Goal: Task Accomplishment & Management: Manage account settings

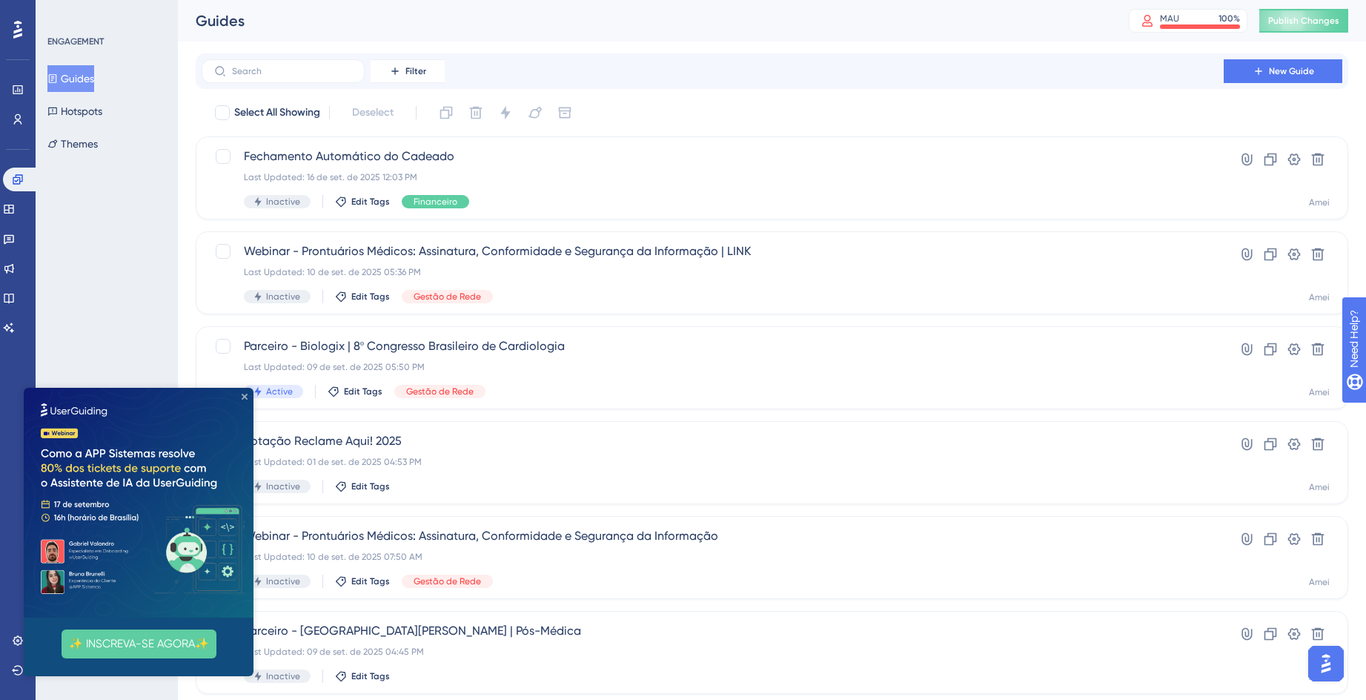
click at [242, 394] on icon "Close Preview" at bounding box center [245, 397] width 6 height 6
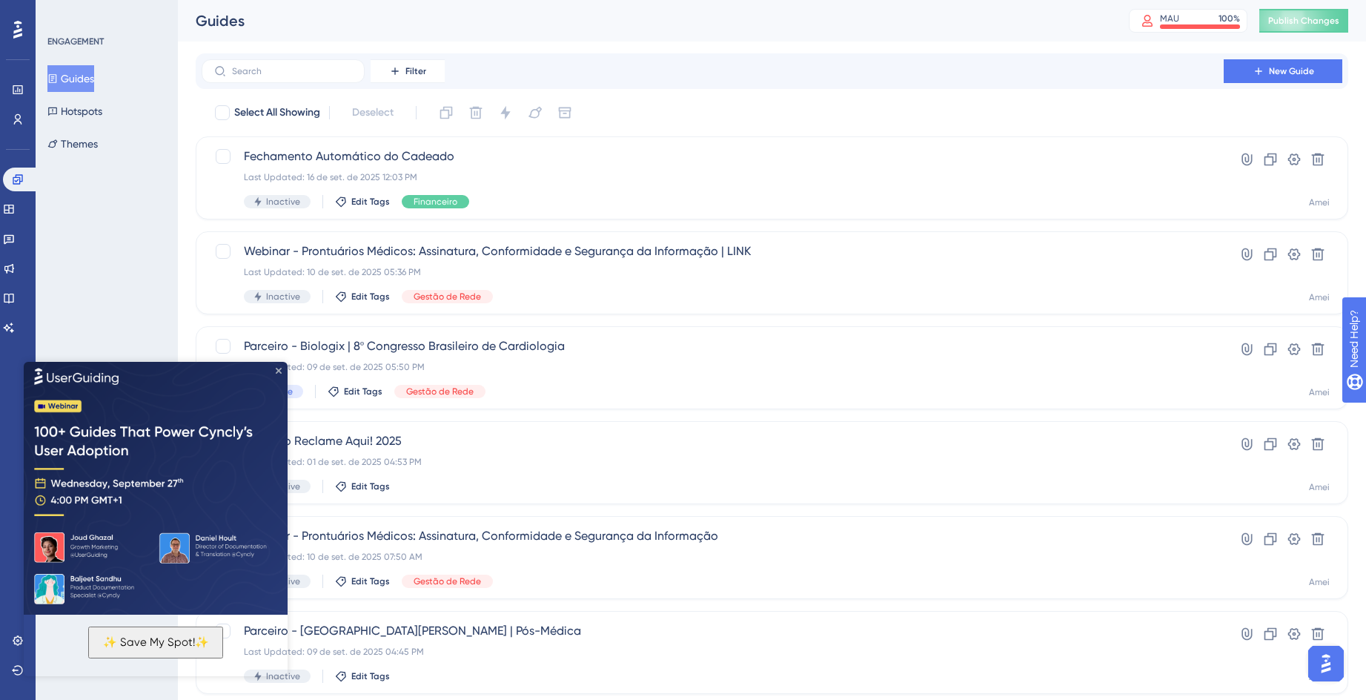
click at [279, 368] on icon "Close Preview" at bounding box center [279, 370] width 6 height 6
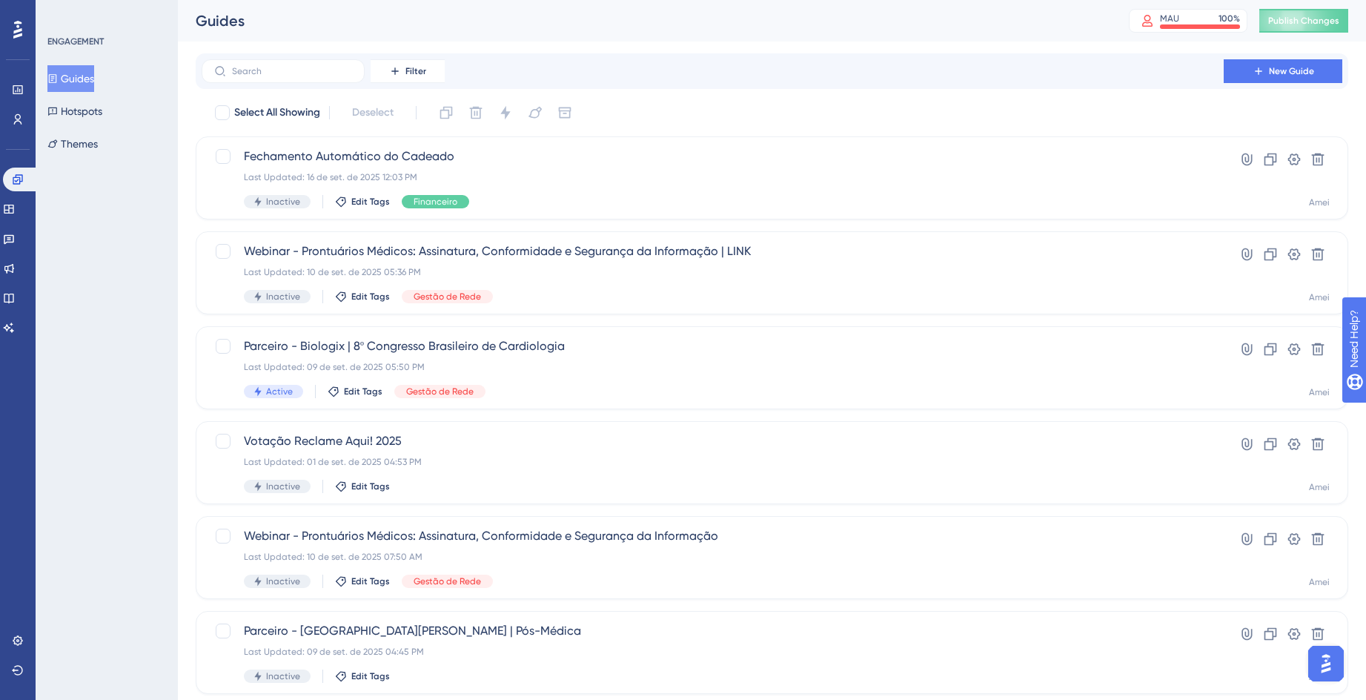
click at [68, 309] on div "ENGAGEMENT Guides Hotspots Themes" at bounding box center [107, 350] width 142 height 700
click at [90, 281] on div "ENGAGEMENT Guides Hotspots Themes" at bounding box center [107, 350] width 142 height 700
click at [261, 57] on div "Filter New Guide" at bounding box center [772, 71] width 1153 height 36
click at [266, 72] on input "text" at bounding box center [292, 71] width 120 height 10
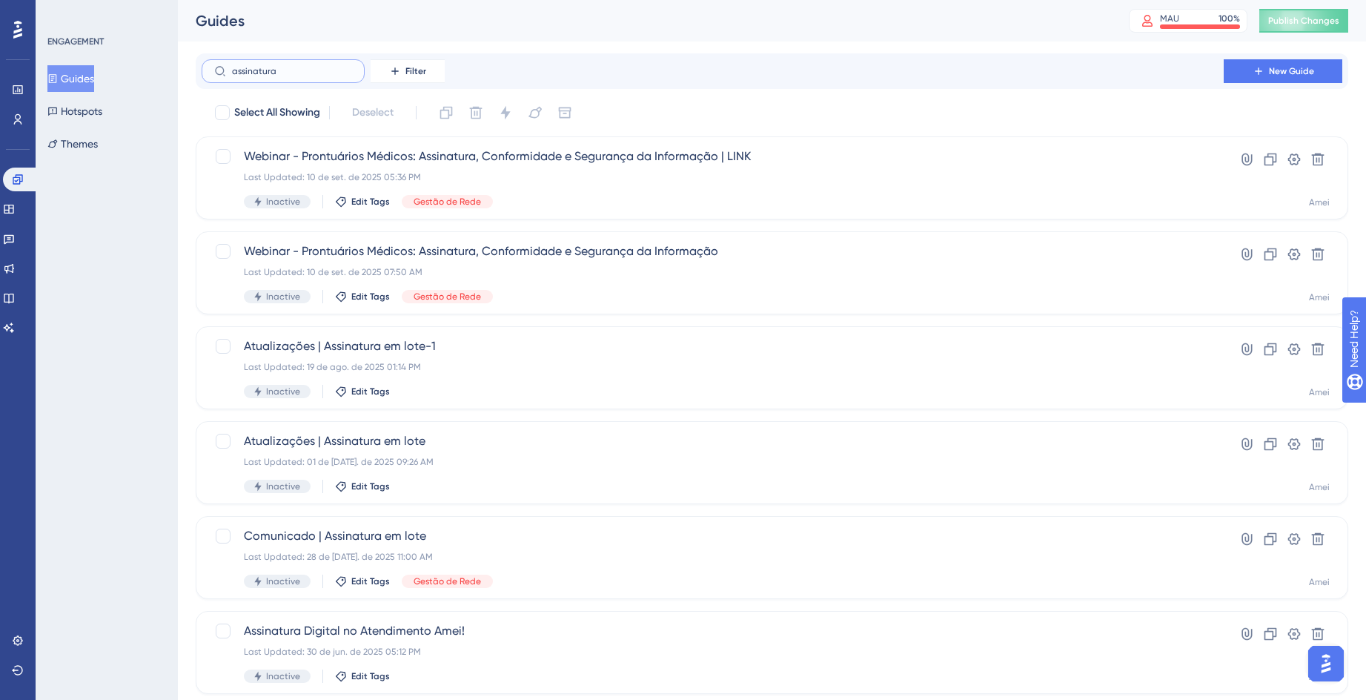
type input "assinatura"
click at [118, 335] on div "ENGAGEMENT Guides Hotspots Themes" at bounding box center [107, 350] width 142 height 700
click at [1269, 445] on icon at bounding box center [1270, 444] width 15 height 15
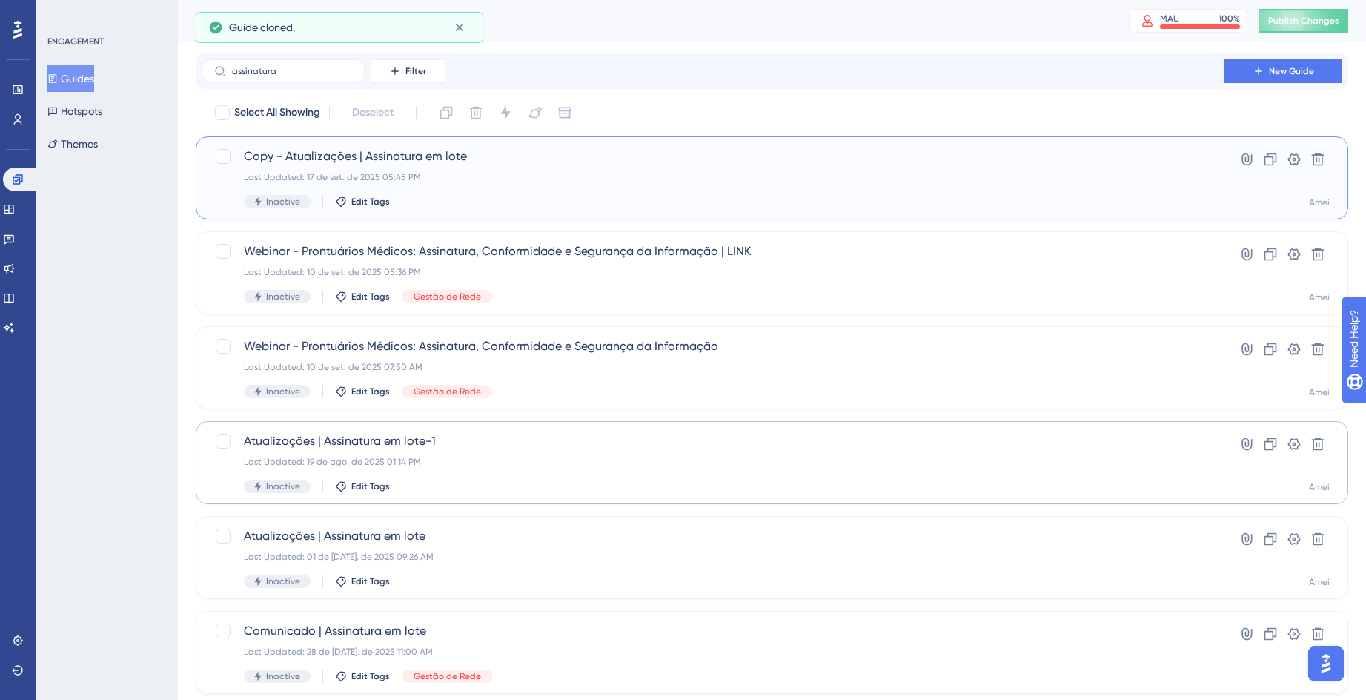
click at [1188, 162] on div "Copy - Atualizações | Assinatura em lote Last Updated: 17 de set. de 2025 05:45…" at bounding box center [772, 178] width 1116 height 61
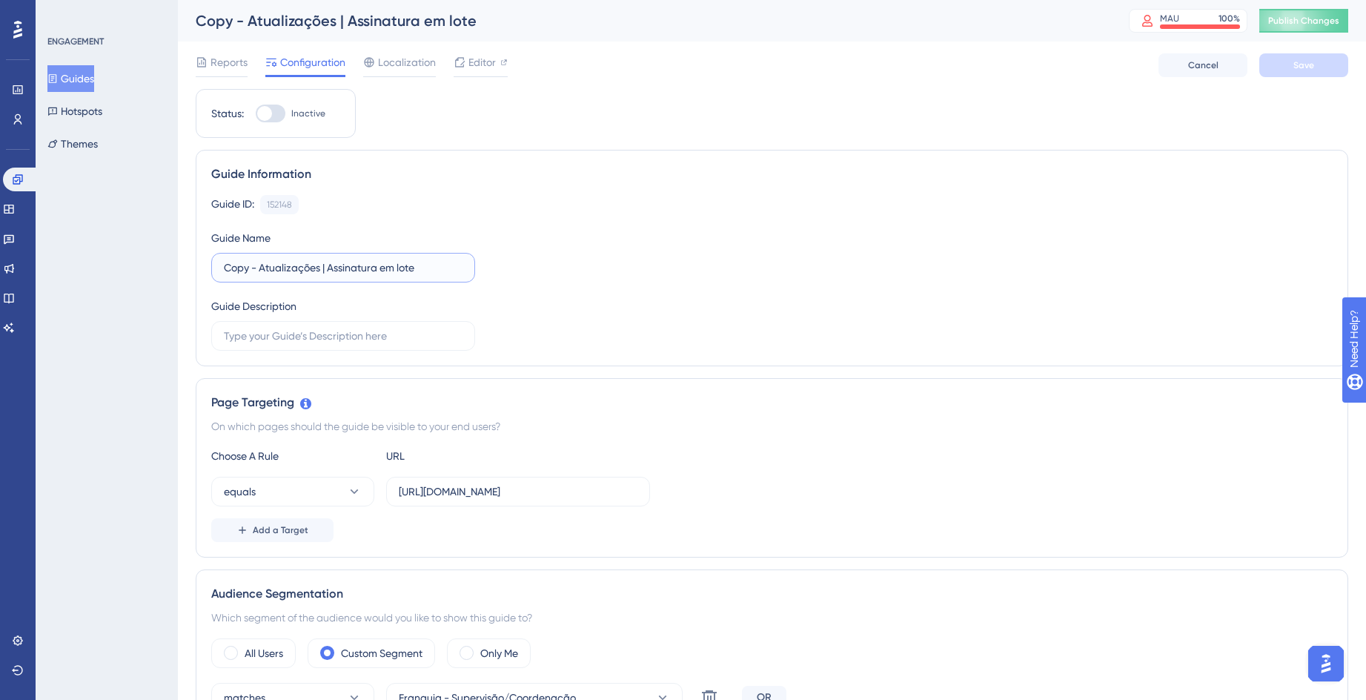
click at [434, 266] on input "Copy - Atualizações | Assinatura em lote" at bounding box center [343, 267] width 239 height 16
type input "Atualização de endereço obrigatório no checkin"
click at [634, 270] on div "Guide ID: 152148 Copy Guide Name Atualização de endereço obrigatório no checkin…" at bounding box center [772, 273] width 1122 height 156
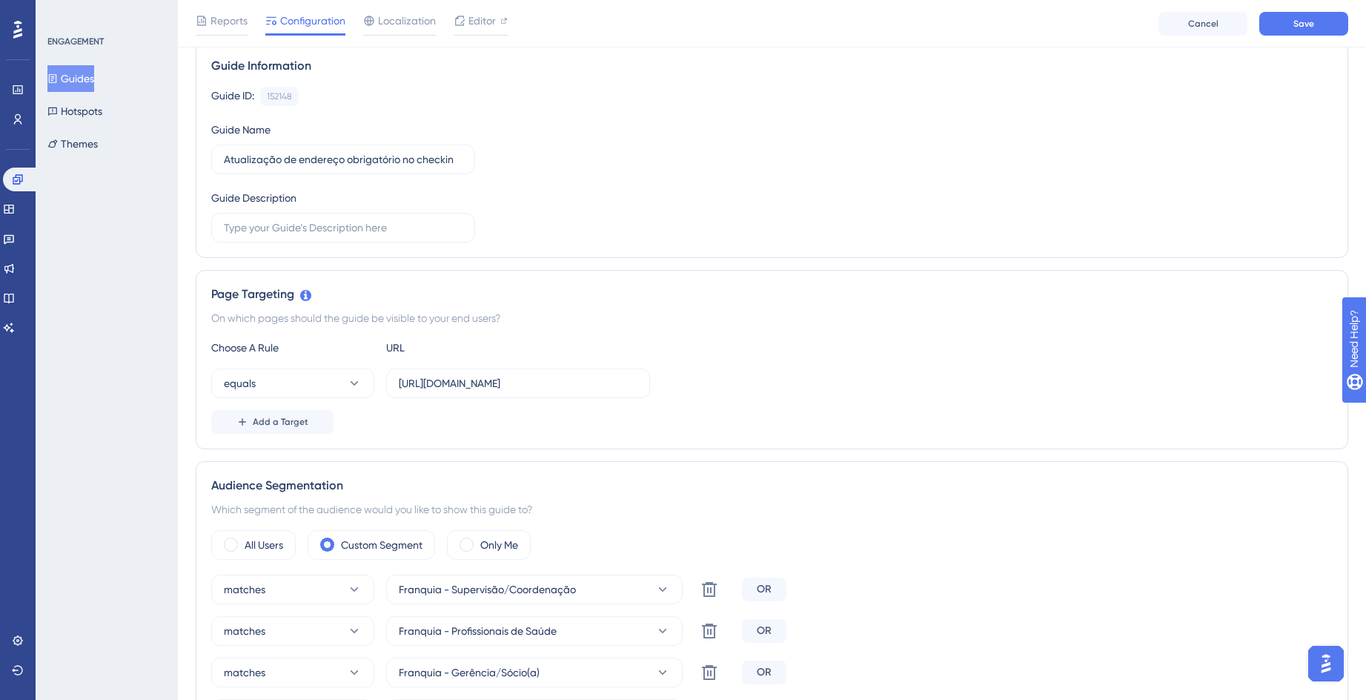
scroll to position [222, 0]
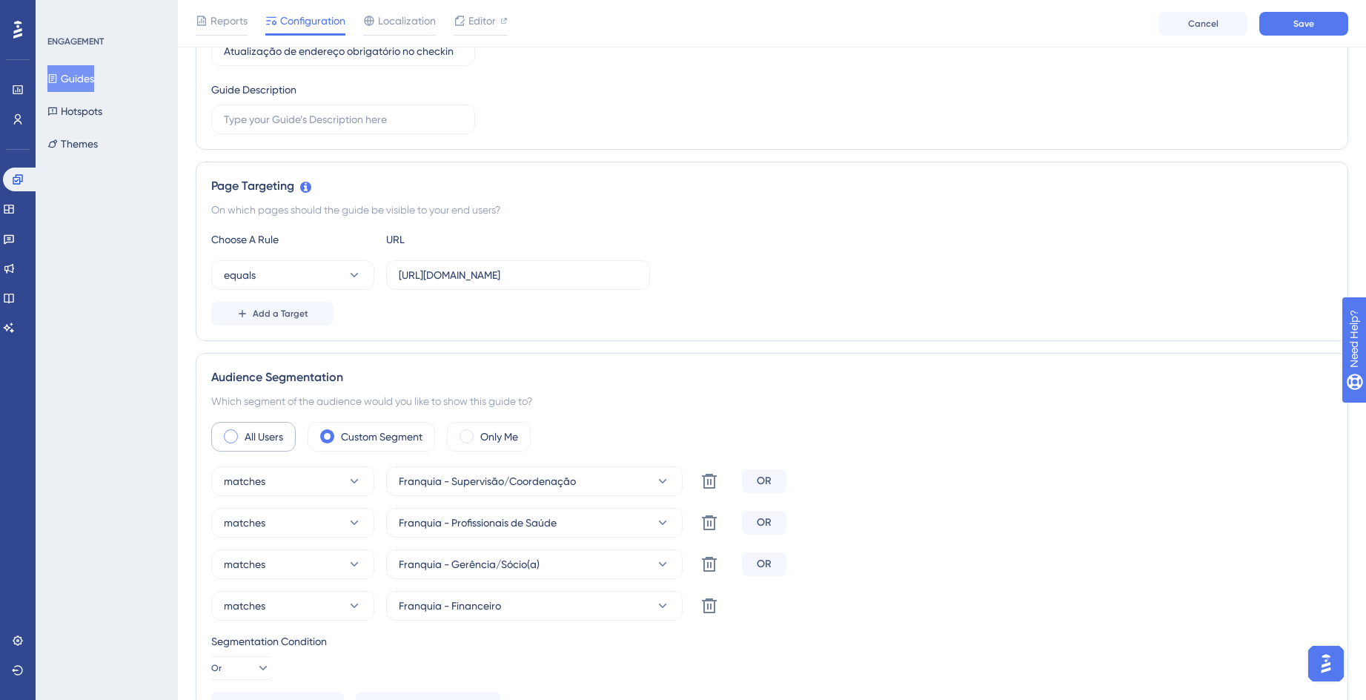
click at [254, 444] on label "All Users" at bounding box center [264, 437] width 39 height 18
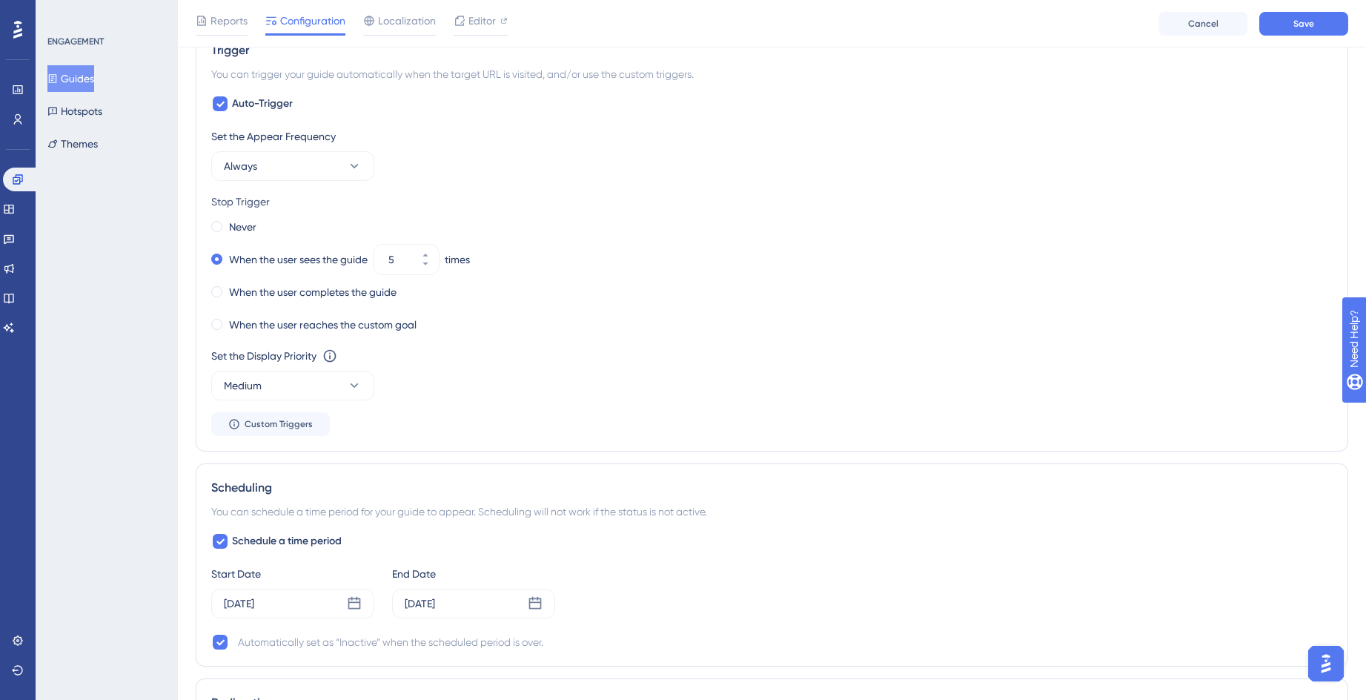
scroll to position [816, 0]
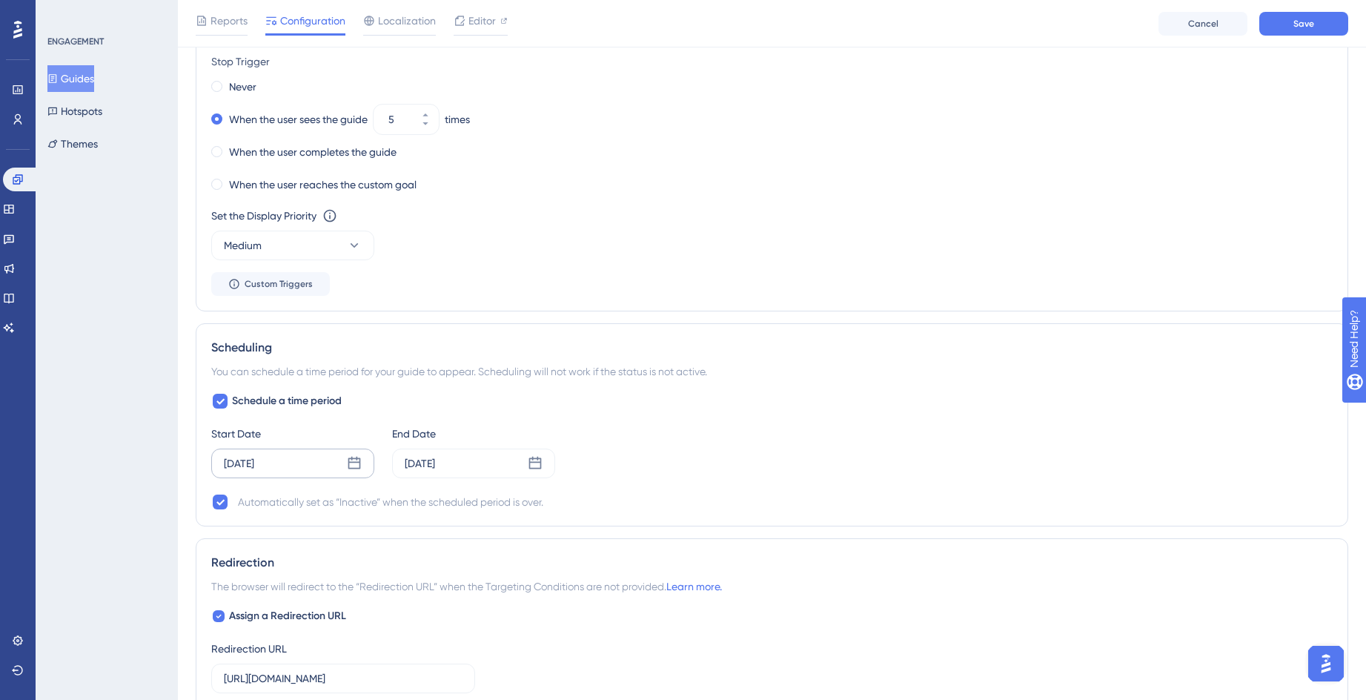
click at [348, 468] on icon at bounding box center [354, 463] width 13 height 13
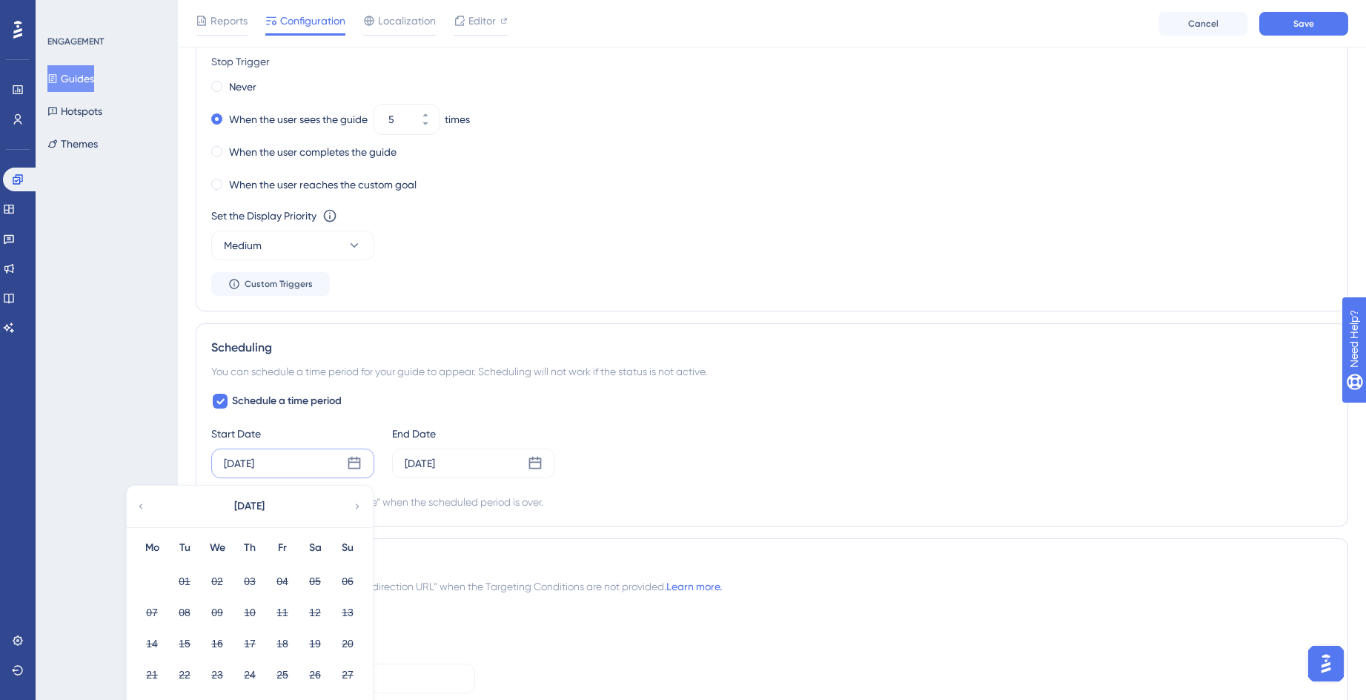
click at [361, 506] on icon at bounding box center [357, 506] width 10 height 13
click at [361, 507] on icon at bounding box center [357, 506] width 10 height 13
click at [643, 421] on div "Schedule a time period Start Date [DATE] [DATE] Mo Tu We Th Fr Sa Su 01 02 03 0…" at bounding box center [772, 451] width 1122 height 119
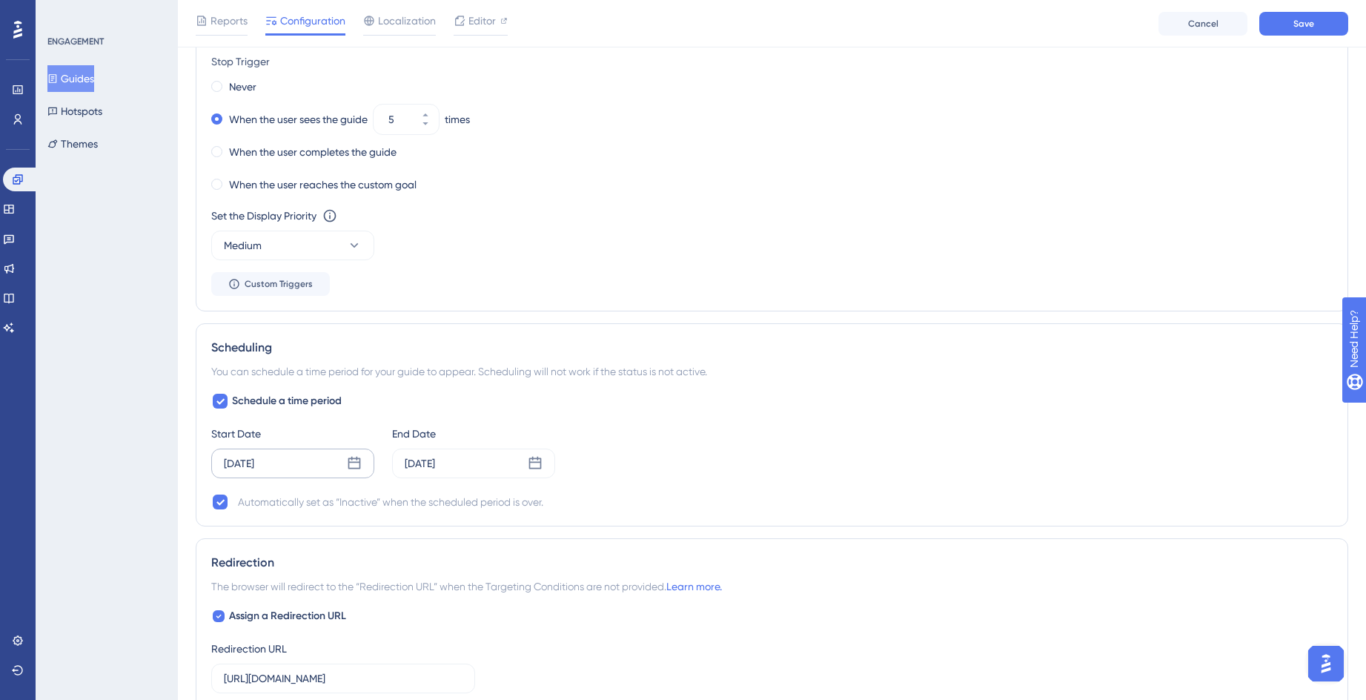
click at [327, 463] on div "[DATE]" at bounding box center [292, 464] width 163 height 30
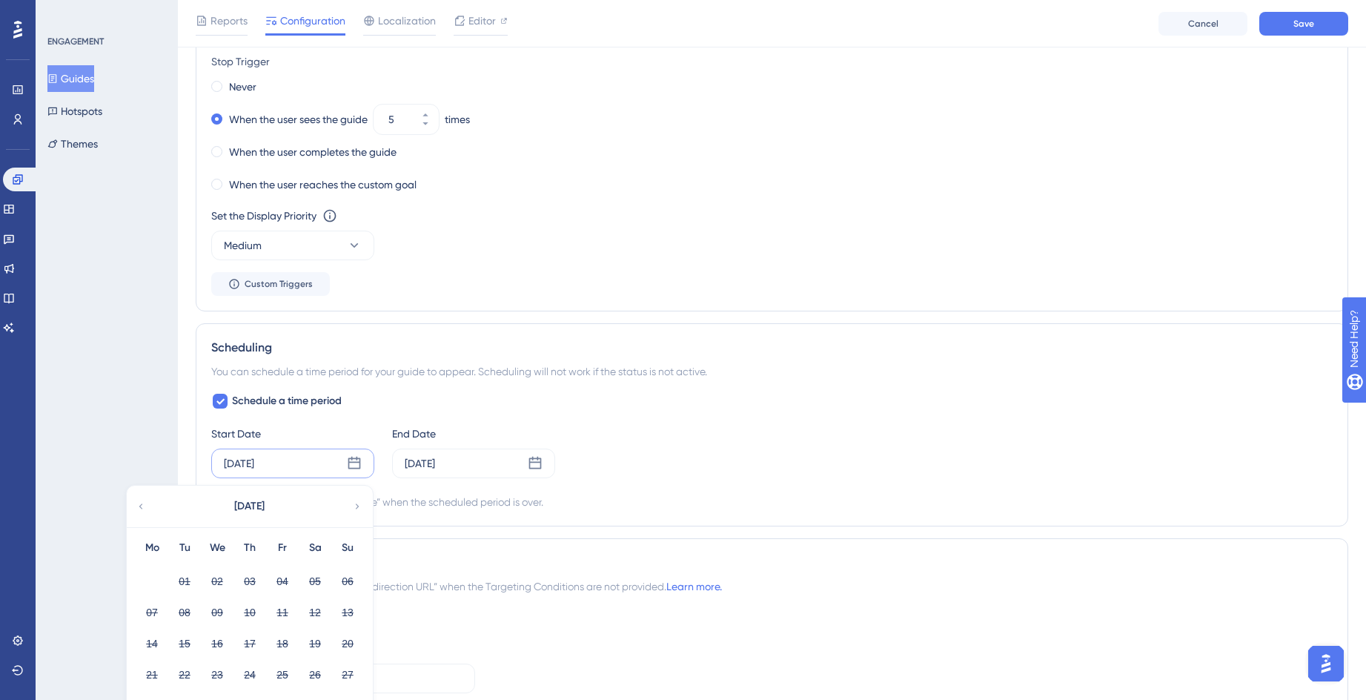
click at [354, 507] on icon at bounding box center [357, 506] width 10 height 13
click at [354, 511] on icon at bounding box center [357, 506] width 10 height 13
click at [354, 512] on icon at bounding box center [357, 506] width 10 height 13
click at [153, 504] on div "[DATE]" at bounding box center [249, 507] width 245 height 42
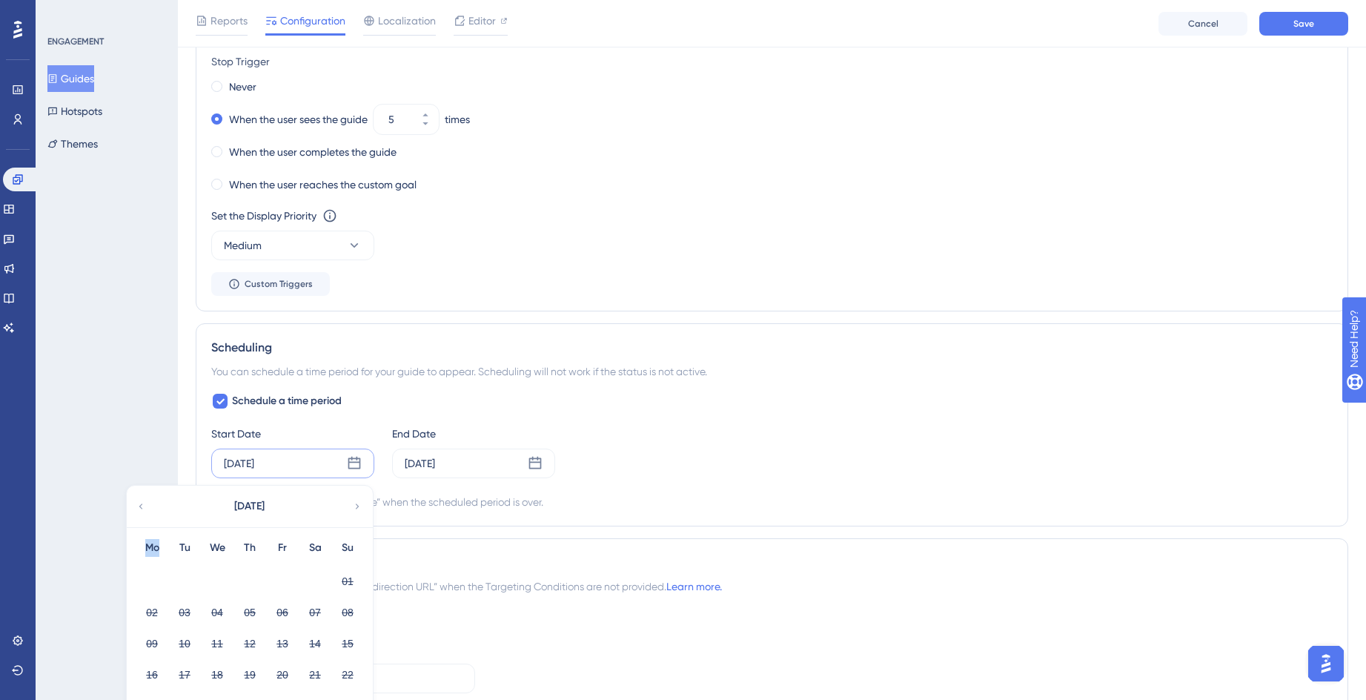
click at [153, 504] on div "[DATE]" at bounding box center [249, 507] width 245 height 42
drag, startPoint x: 153, startPoint y: 504, endPoint x: 144, endPoint y: 509, distance: 10.6
click at [153, 505] on div "[DATE]" at bounding box center [249, 507] width 245 height 42
click at [144, 509] on icon at bounding box center [141, 506] width 10 height 13
click at [143, 509] on icon at bounding box center [141, 506] width 10 height 13
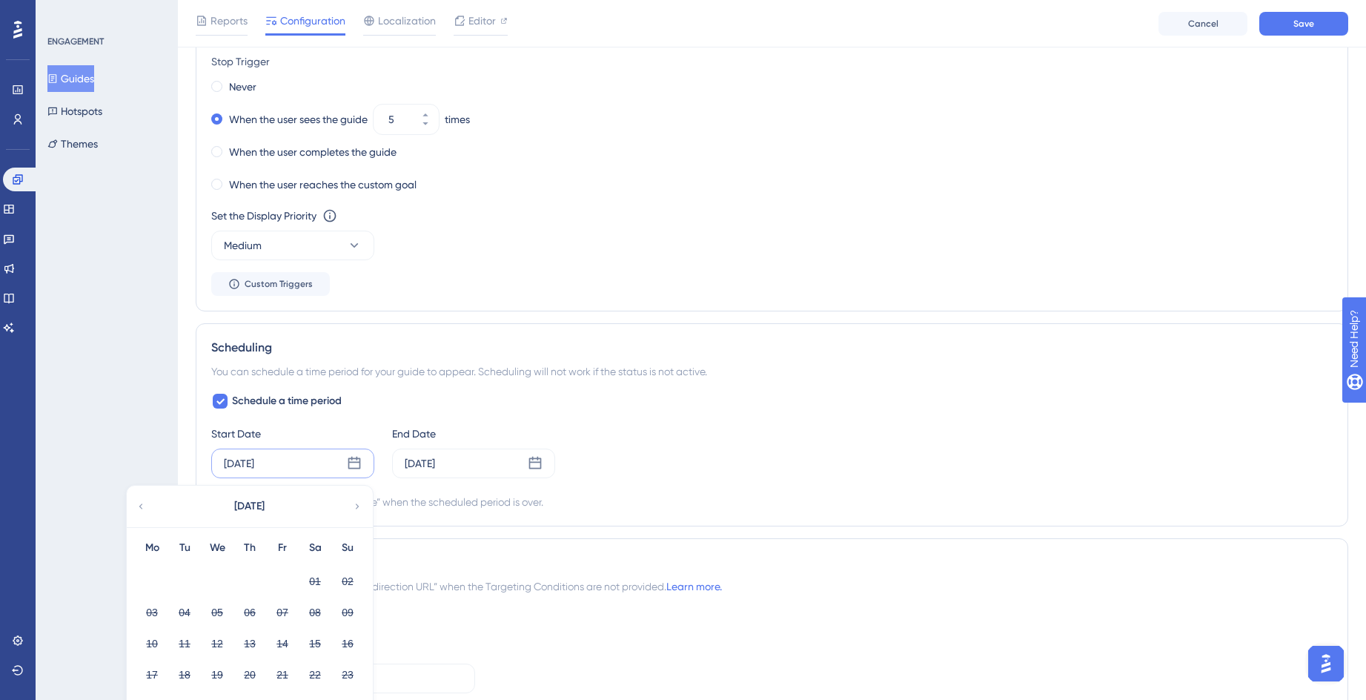
click at [143, 509] on icon at bounding box center [141, 506] width 10 height 13
click at [264, 609] on div "11" at bounding box center [250, 612] width 33 height 28
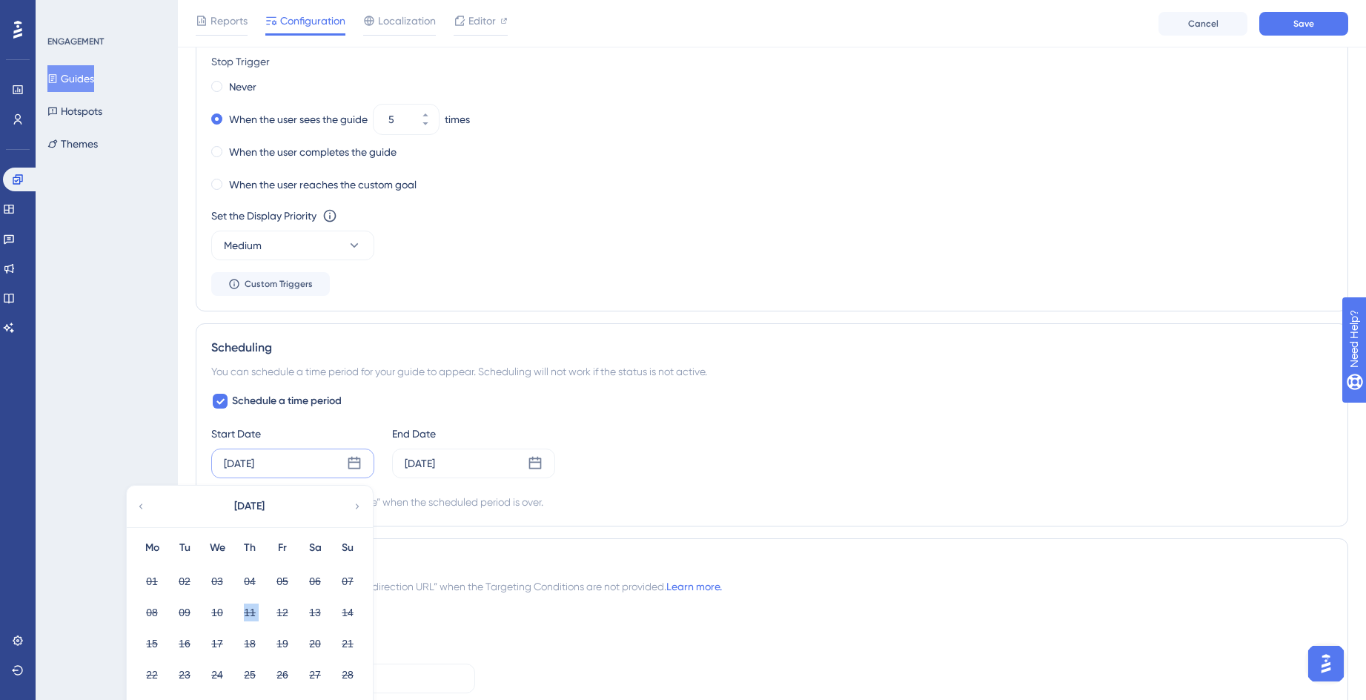
click at [264, 609] on div "11" at bounding box center [250, 612] width 33 height 28
click at [627, 433] on div "Start Date [DATE] [DATE] Mo Tu We Th Fr Sa Su 01 02 03 04 05 06 07 08 09 10 11 …" at bounding box center [772, 451] width 1122 height 53
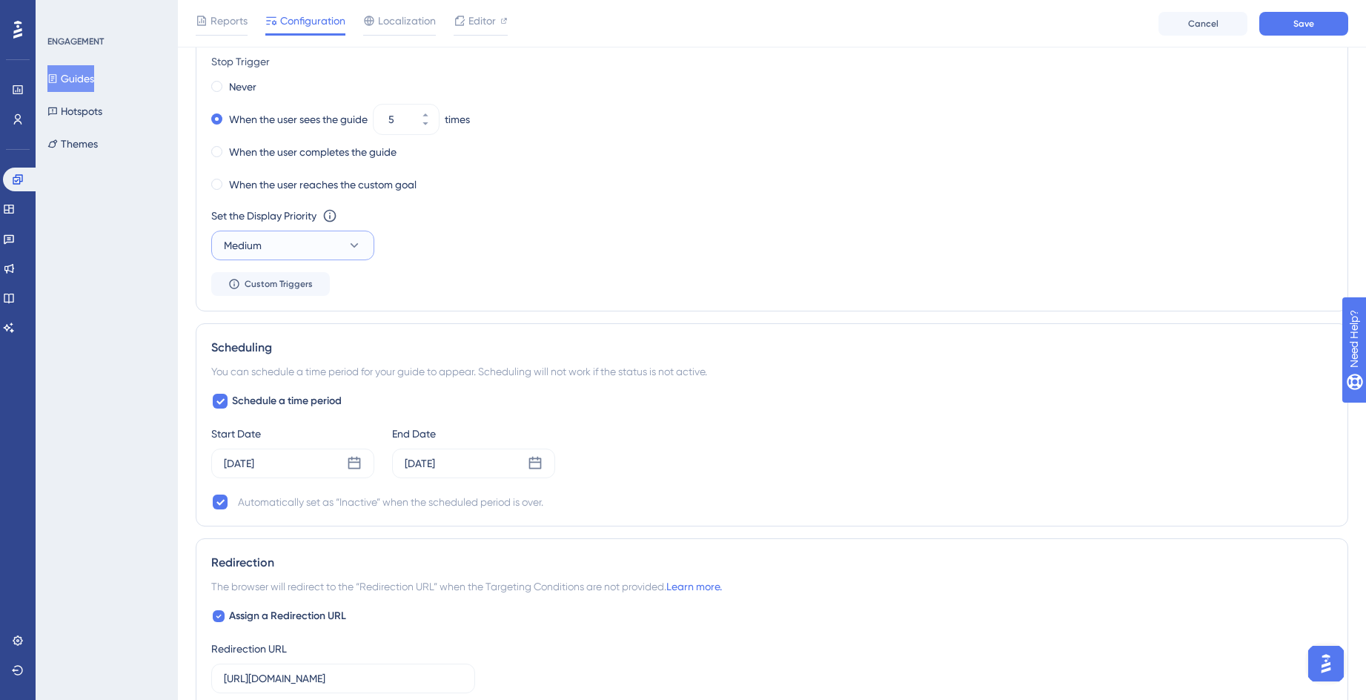
click at [335, 241] on button "Medium" at bounding box center [292, 246] width 163 height 30
click at [291, 351] on div "High High" at bounding box center [293, 350] width 120 height 30
click at [496, 259] on div "Set the Display Priority This option will set the display priority between auto…" at bounding box center [772, 233] width 1122 height 53
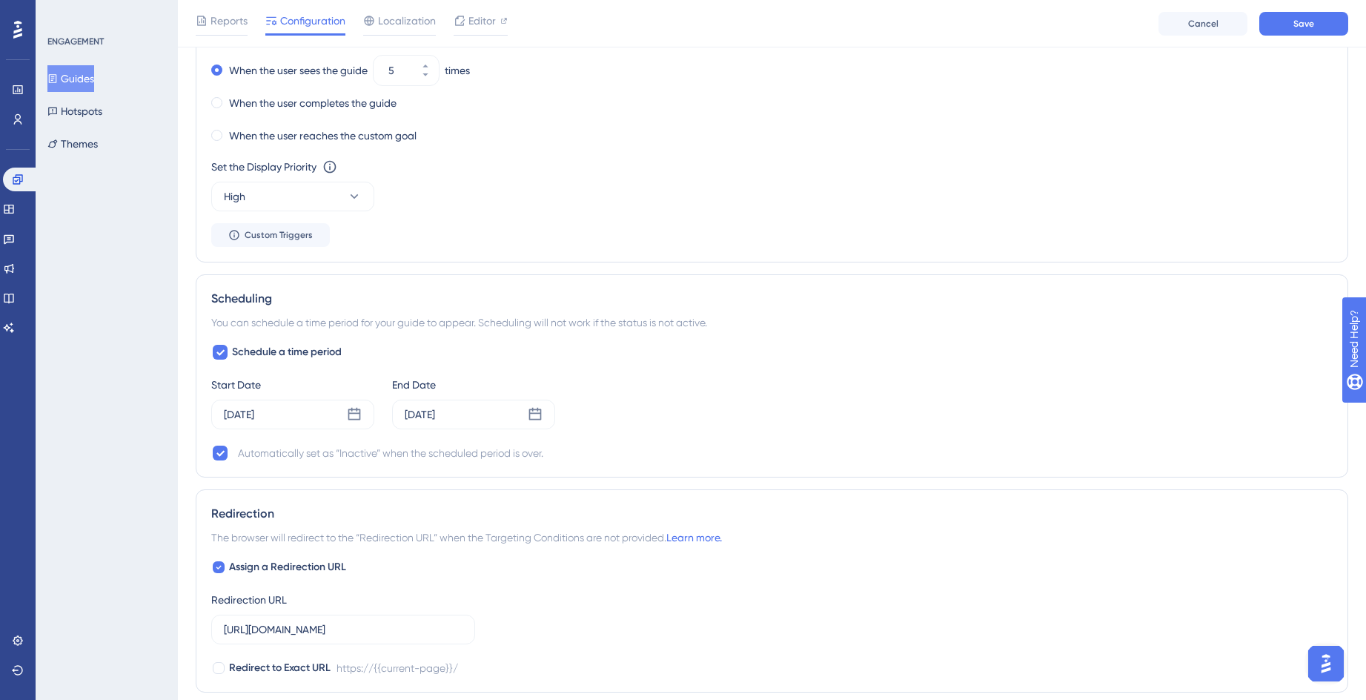
scroll to position [838, 0]
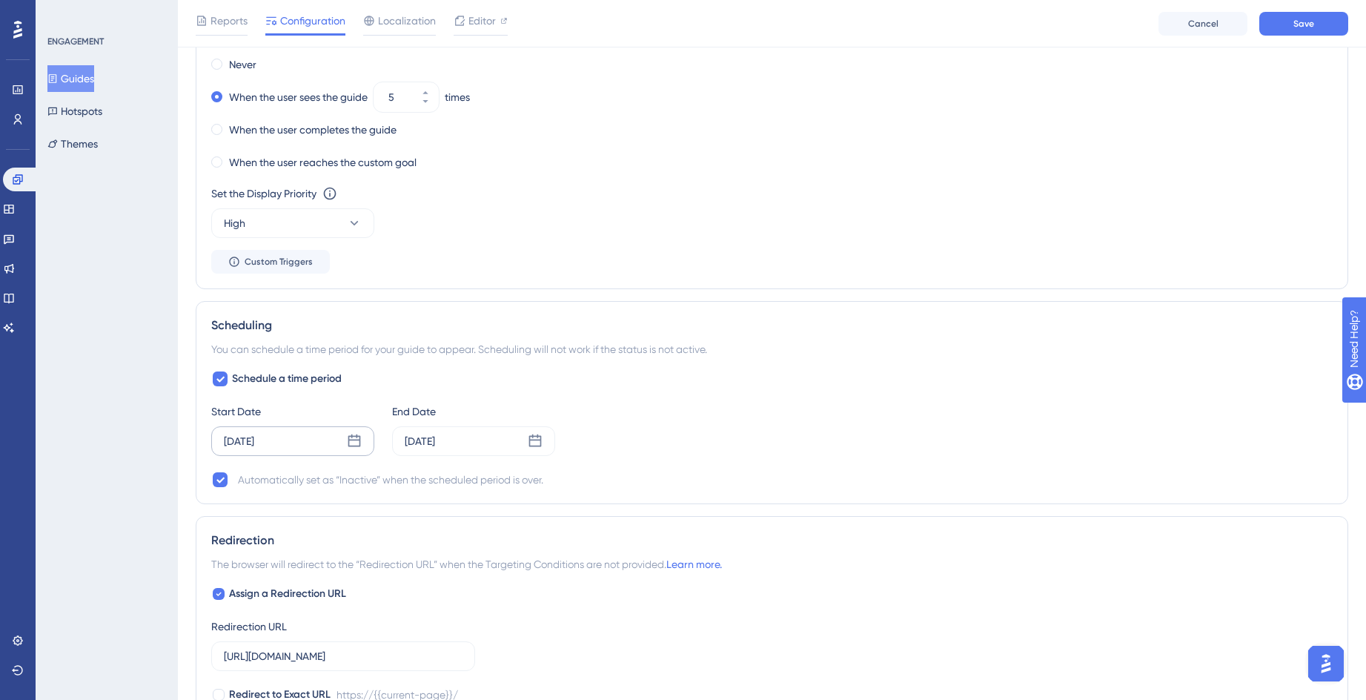
click at [348, 443] on icon at bounding box center [354, 441] width 15 height 15
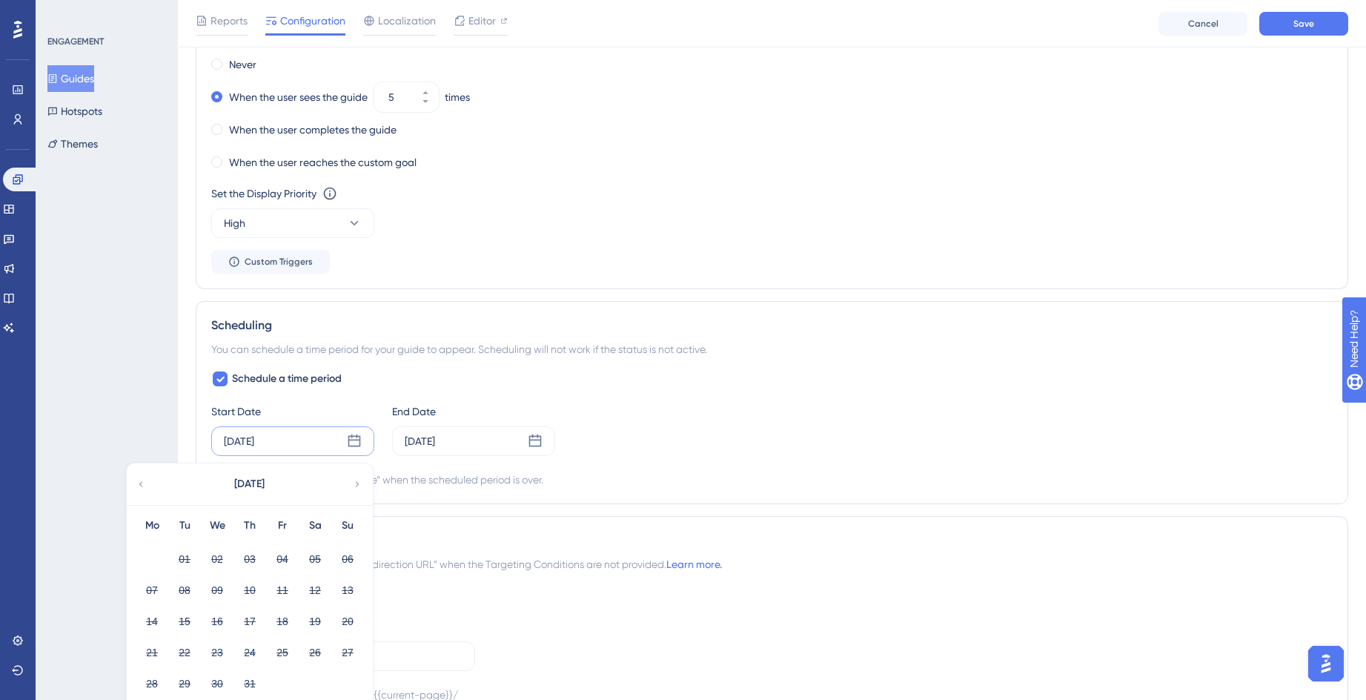
click at [592, 409] on div "Start Date [DATE] [DATE] Mo Tu We Th Fr Sa Su 01 02 03 04 05 06 07 08 09 10 11 …" at bounding box center [772, 429] width 1122 height 53
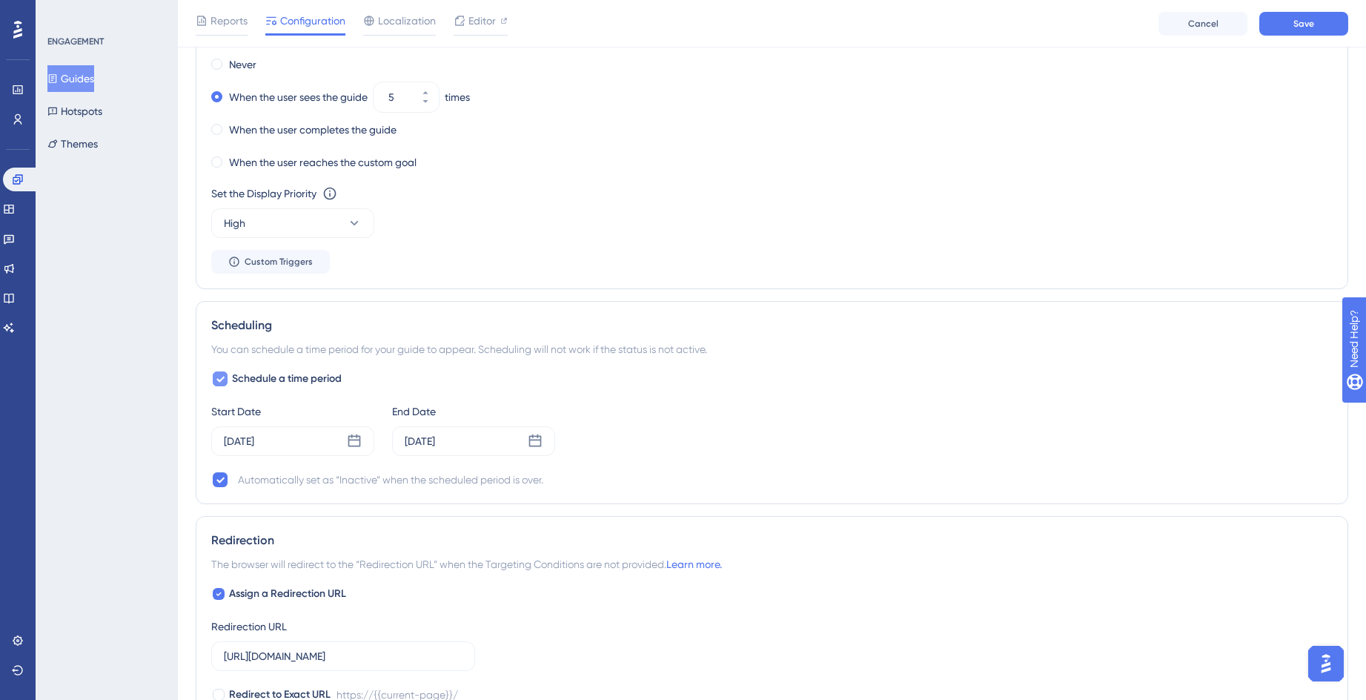
click at [291, 384] on span "Schedule a time period" at bounding box center [287, 379] width 110 height 18
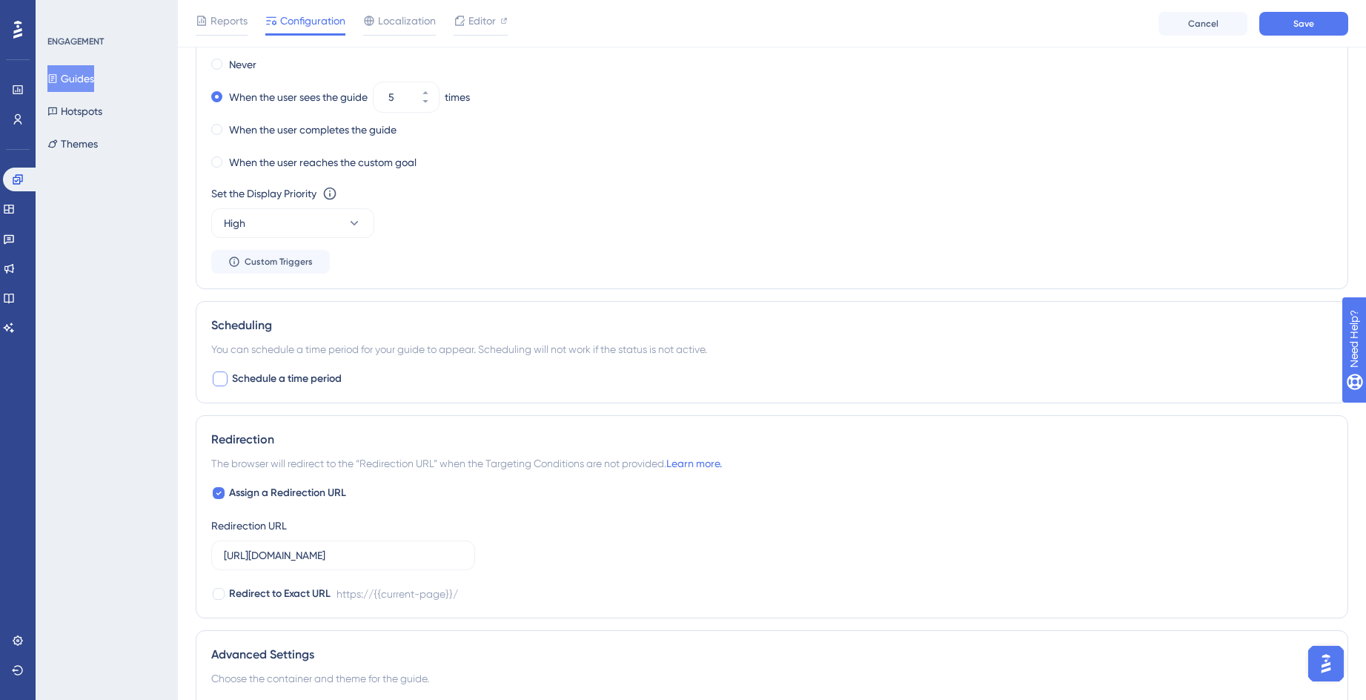
click at [291, 384] on span "Schedule a time period" at bounding box center [287, 379] width 110 height 18
checkbox input "true"
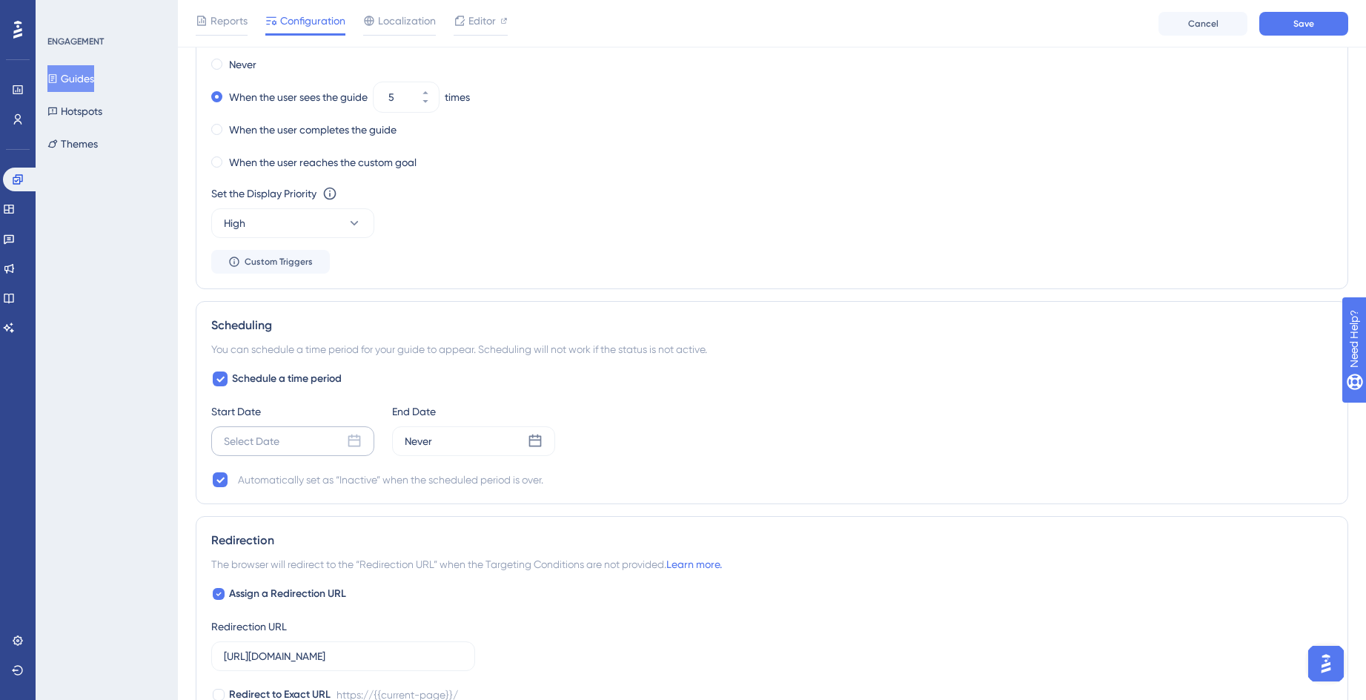
click at [344, 440] on div "Select Date" at bounding box center [292, 441] width 163 height 30
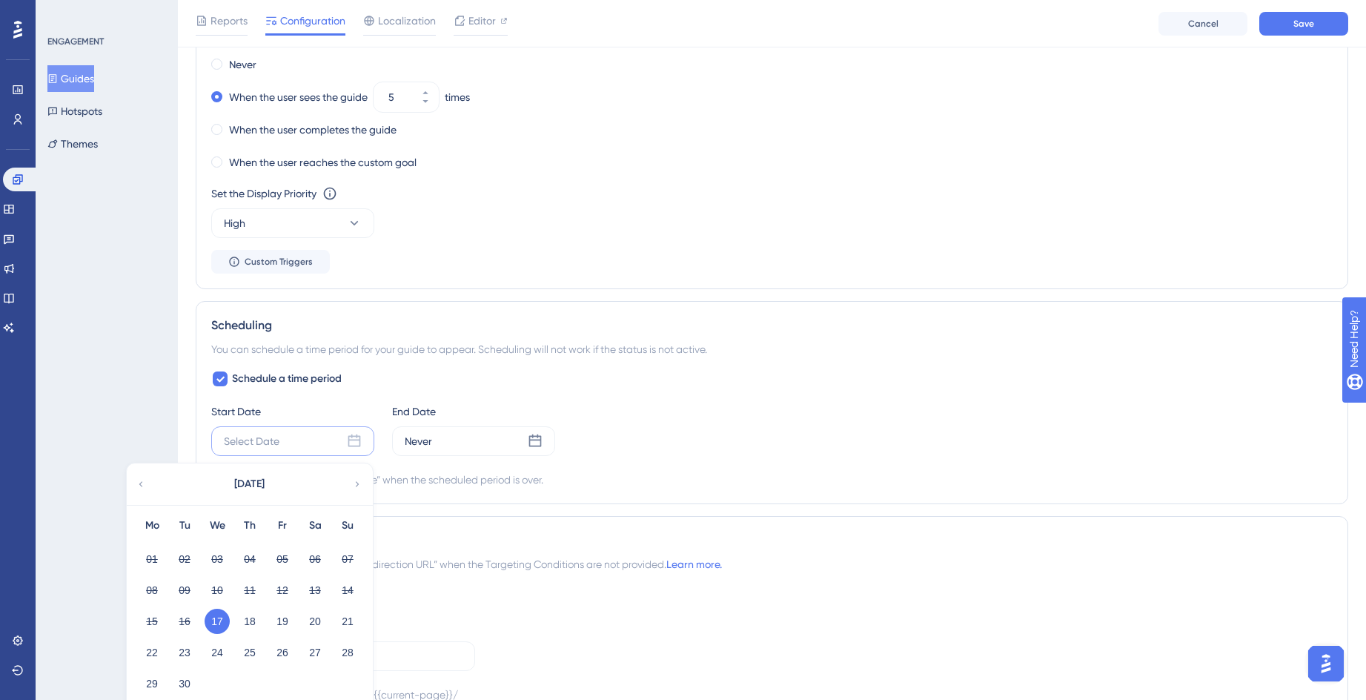
click at [216, 621] on button "17" at bounding box center [217, 621] width 25 height 25
click at [203, 621] on div "17" at bounding box center [217, 621] width 33 height 28
click at [211, 618] on button "17" at bounding box center [217, 621] width 25 height 25
click at [219, 621] on button "17" at bounding box center [217, 621] width 25 height 25
click at [332, 408] on div "Start Date" at bounding box center [292, 412] width 163 height 18
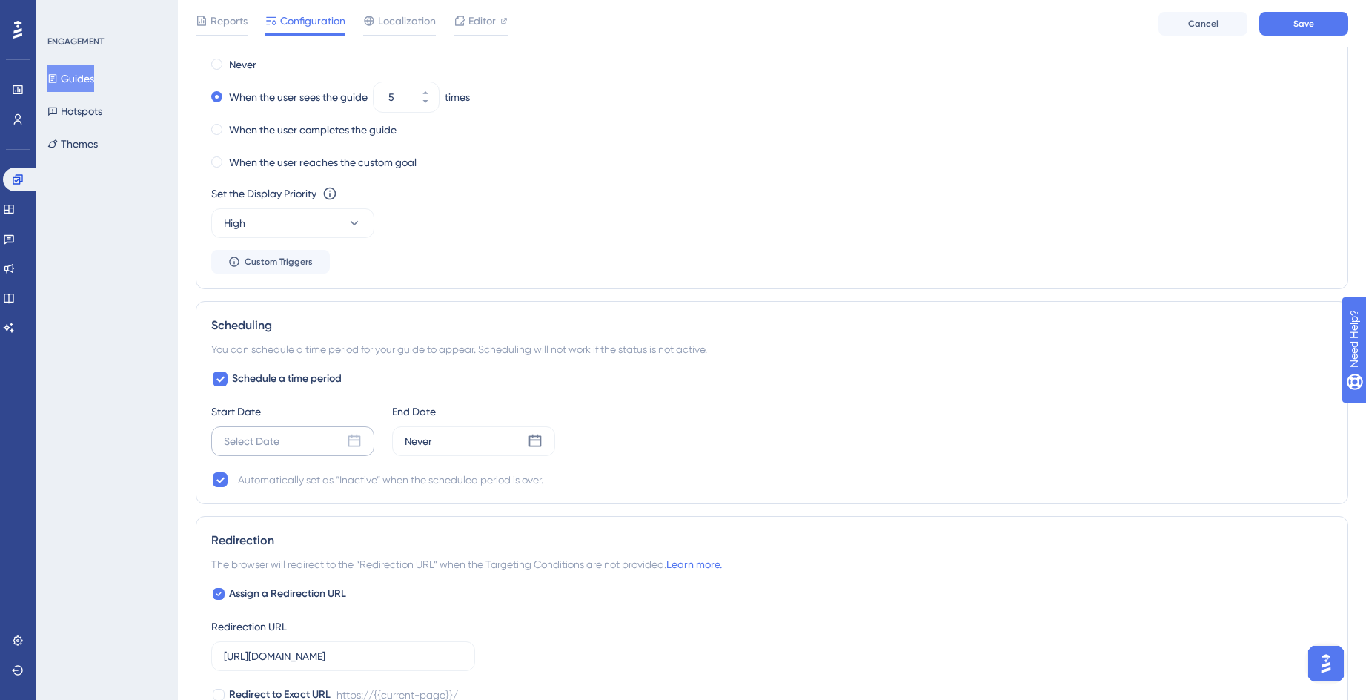
click at [327, 434] on div "Select Date" at bounding box center [292, 441] width 163 height 30
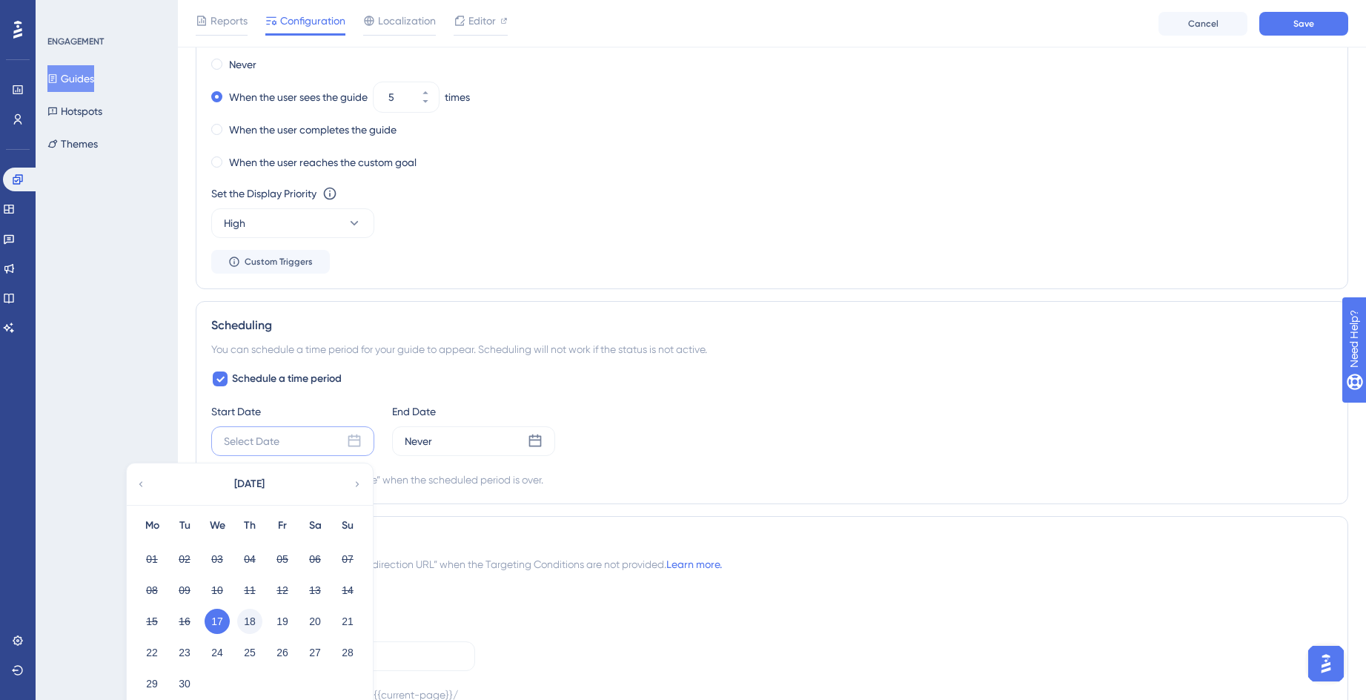
click at [252, 625] on button "18" at bounding box center [249, 621] width 25 height 25
click at [224, 626] on button "17" at bounding box center [217, 621] width 25 height 25
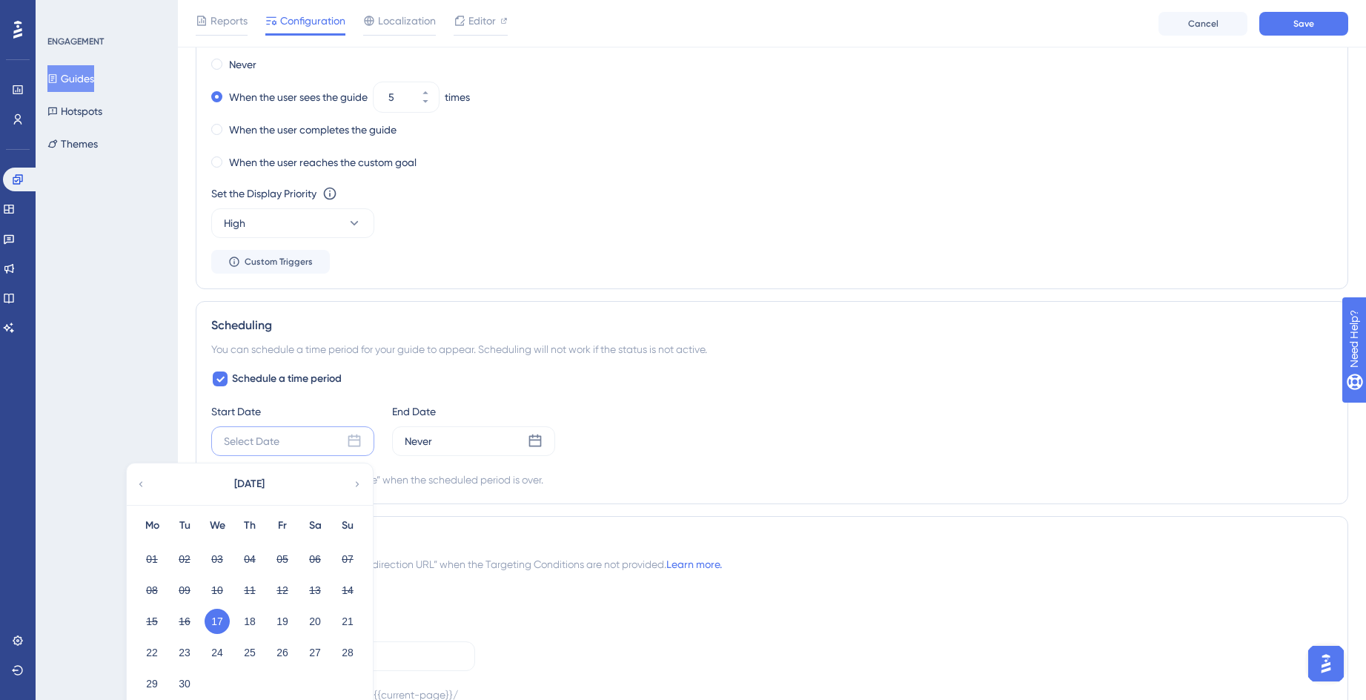
click at [222, 620] on button "17" at bounding box center [217, 621] width 25 height 25
click at [216, 620] on button "17" at bounding box center [217, 621] width 25 height 25
click at [217, 620] on button "17" at bounding box center [217, 621] width 25 height 25
click at [219, 620] on button "17" at bounding box center [217, 621] width 25 height 25
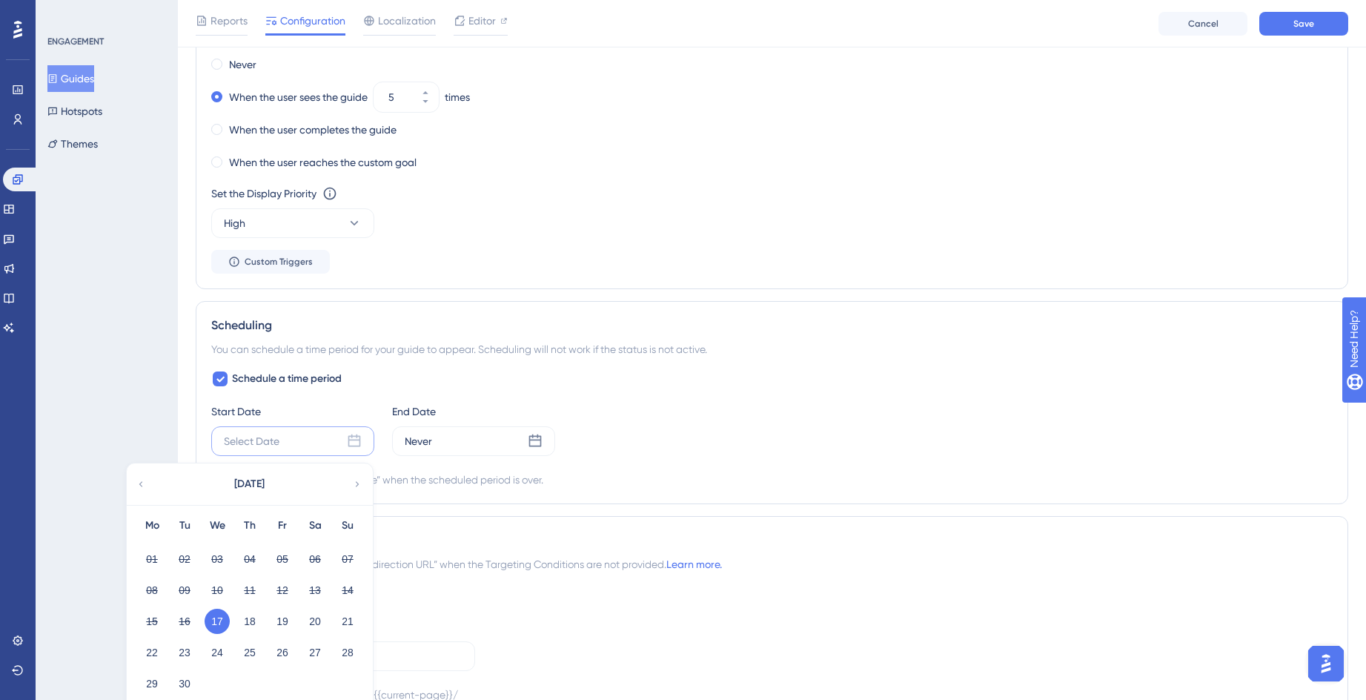
click at [224, 620] on button "17" at bounding box center [217, 621] width 25 height 25
click at [229, 620] on button "17" at bounding box center [217, 621] width 25 height 25
click at [234, 620] on div "15 16 17 18 19 20 21" at bounding box center [250, 619] width 228 height 31
click at [235, 620] on div "18" at bounding box center [250, 621] width 33 height 28
click at [229, 624] on div "17" at bounding box center [217, 621] width 33 height 28
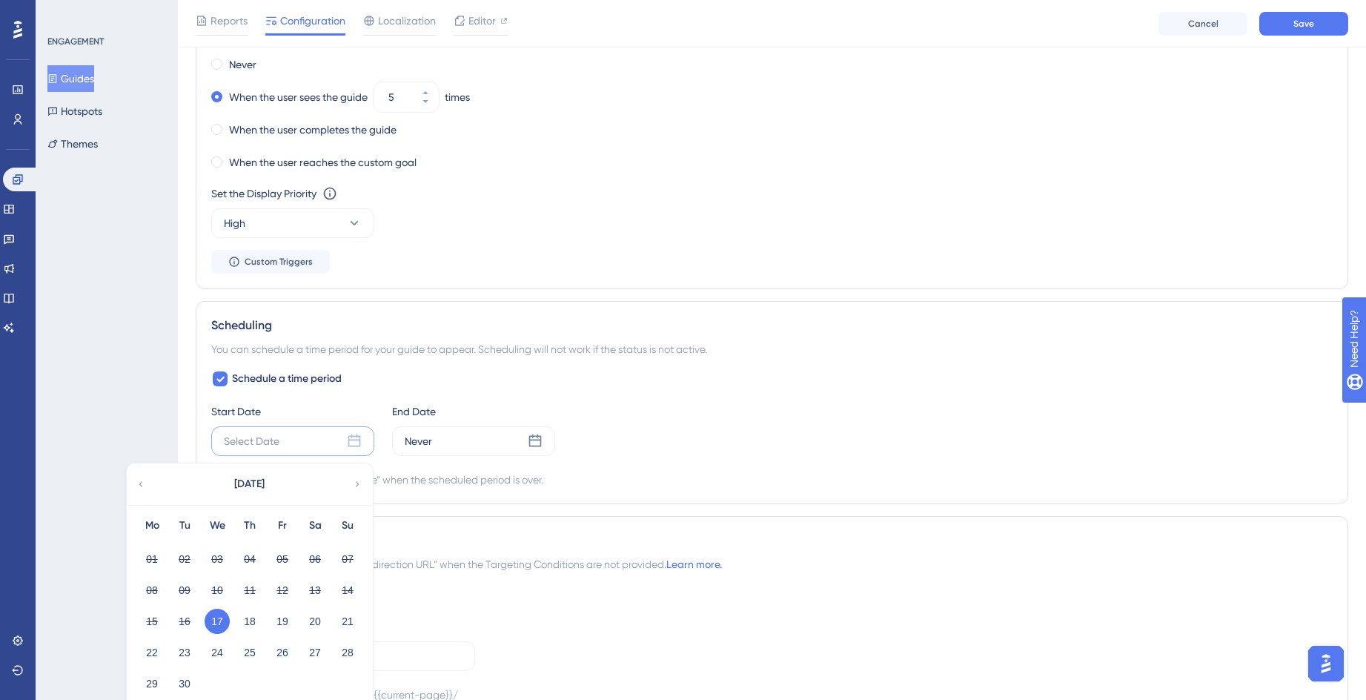
click at [224, 624] on button "17" at bounding box center [217, 621] width 25 height 25
click at [222, 625] on button "17" at bounding box center [217, 621] width 25 height 25
click at [220, 625] on button "17" at bounding box center [217, 621] width 25 height 25
click at [489, 445] on div "Never" at bounding box center [473, 441] width 163 height 30
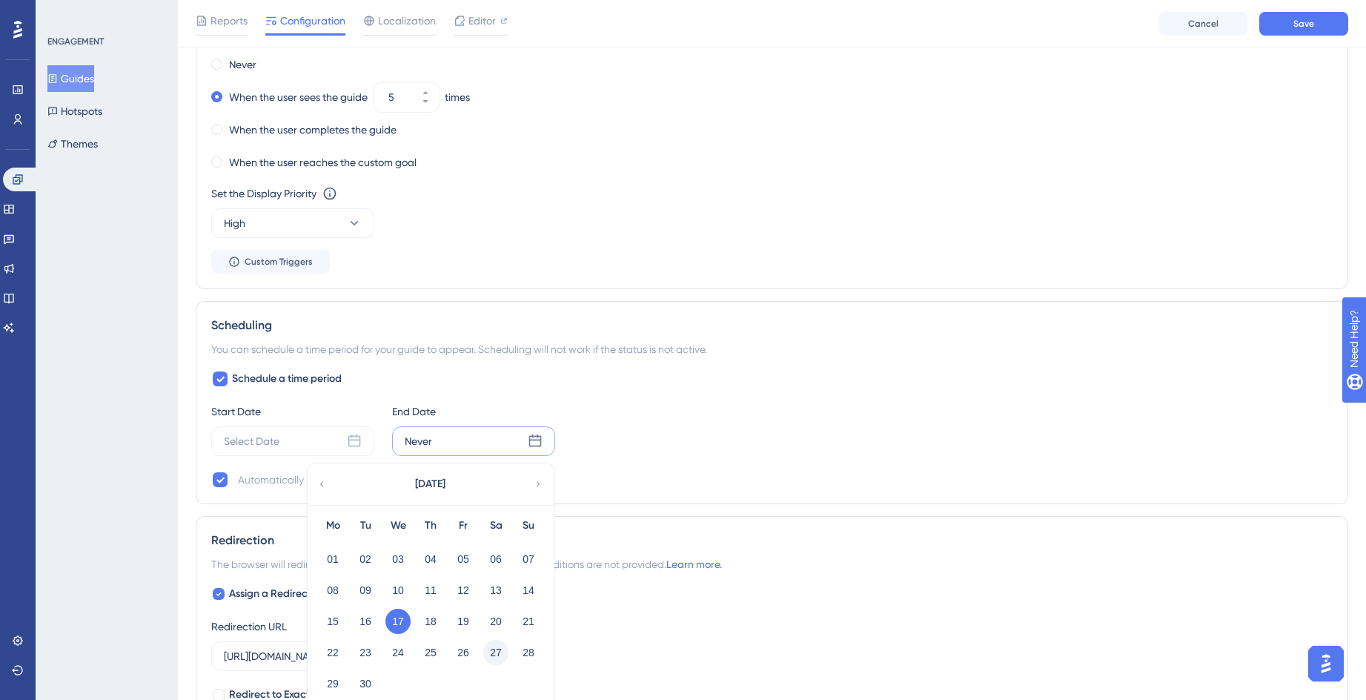
click at [495, 656] on button "27" at bounding box center [495, 652] width 25 height 25
click at [744, 421] on div "Start Date Select Date End Date Never [DATE] Mo Tu We Th Fr Sa Su 01 02 03 04 0…" at bounding box center [772, 429] width 1122 height 53
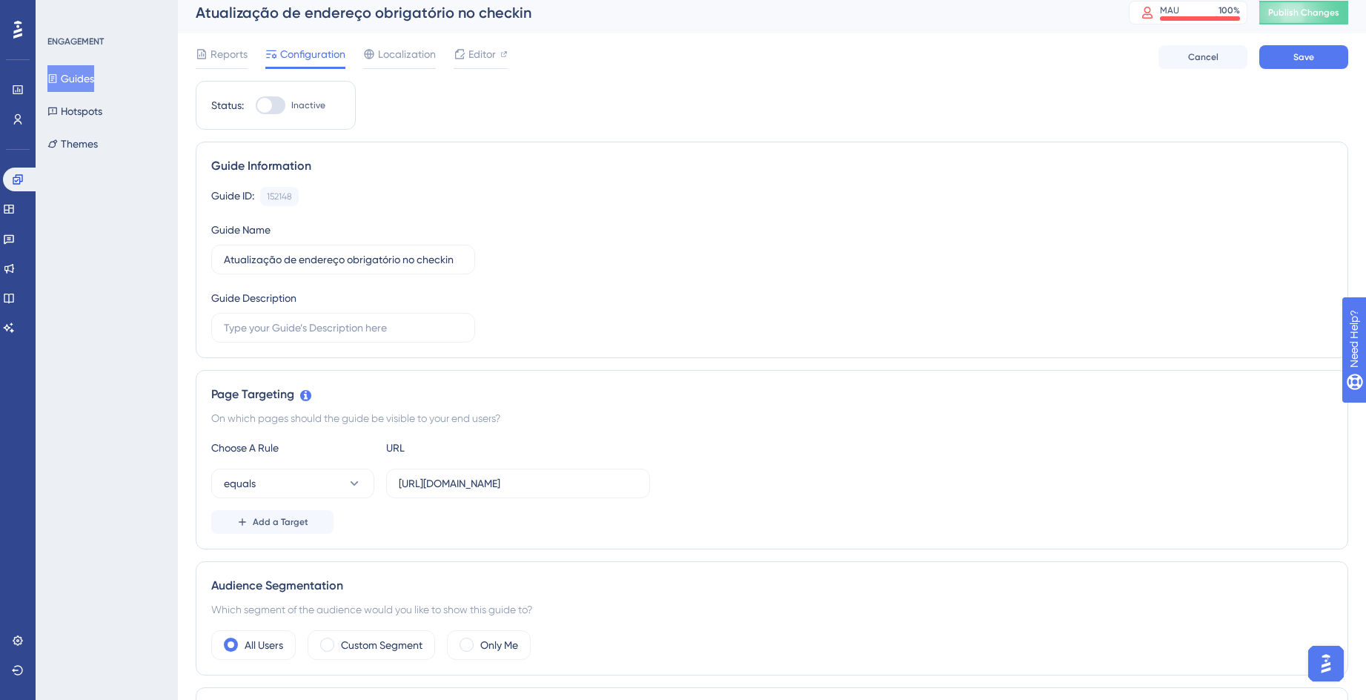
scroll to position [0, 0]
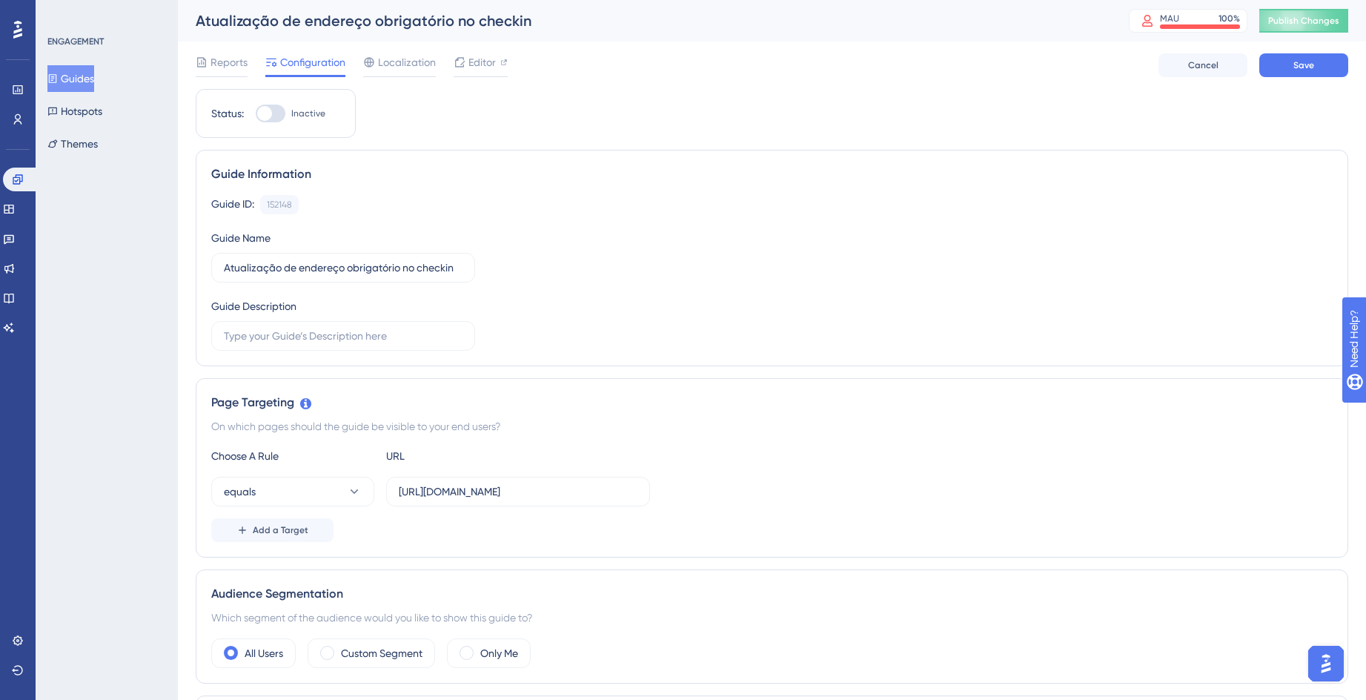
click at [284, 117] on div at bounding box center [271, 114] width 30 height 18
click at [256, 114] on input "Inactive" at bounding box center [255, 113] width 1 height 1
checkbox input "true"
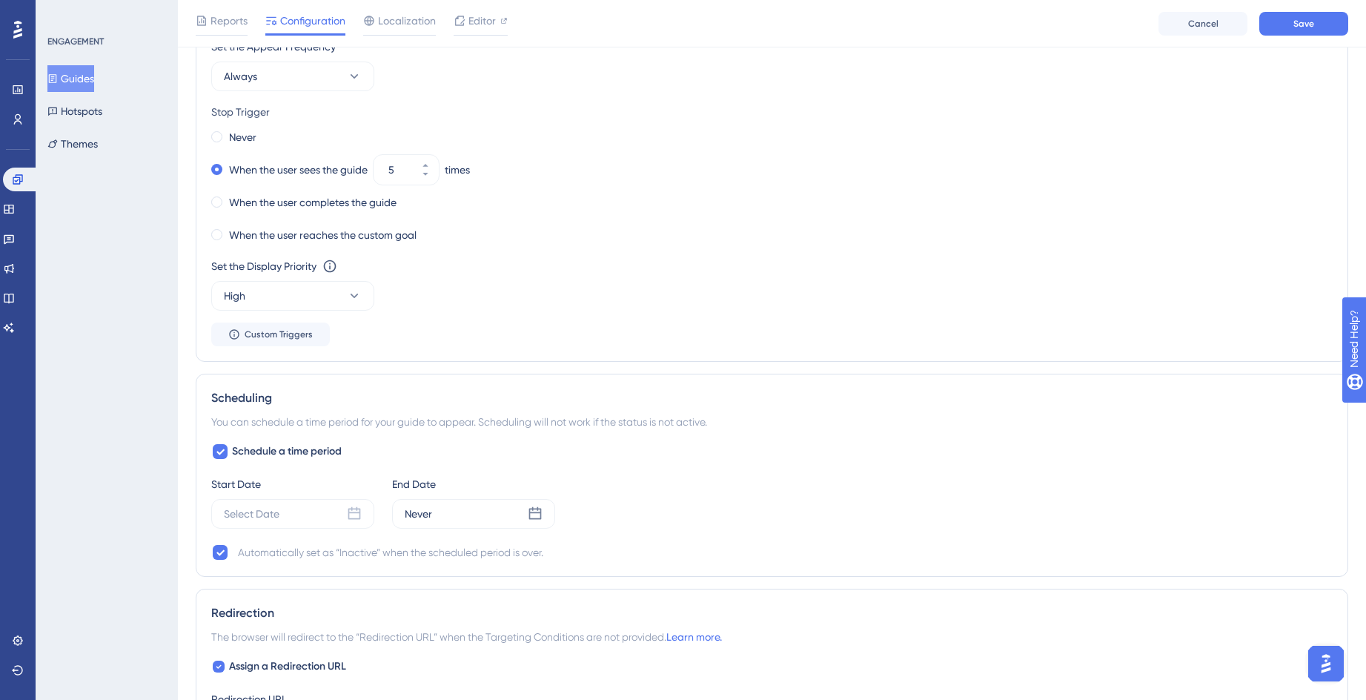
scroll to position [890, 0]
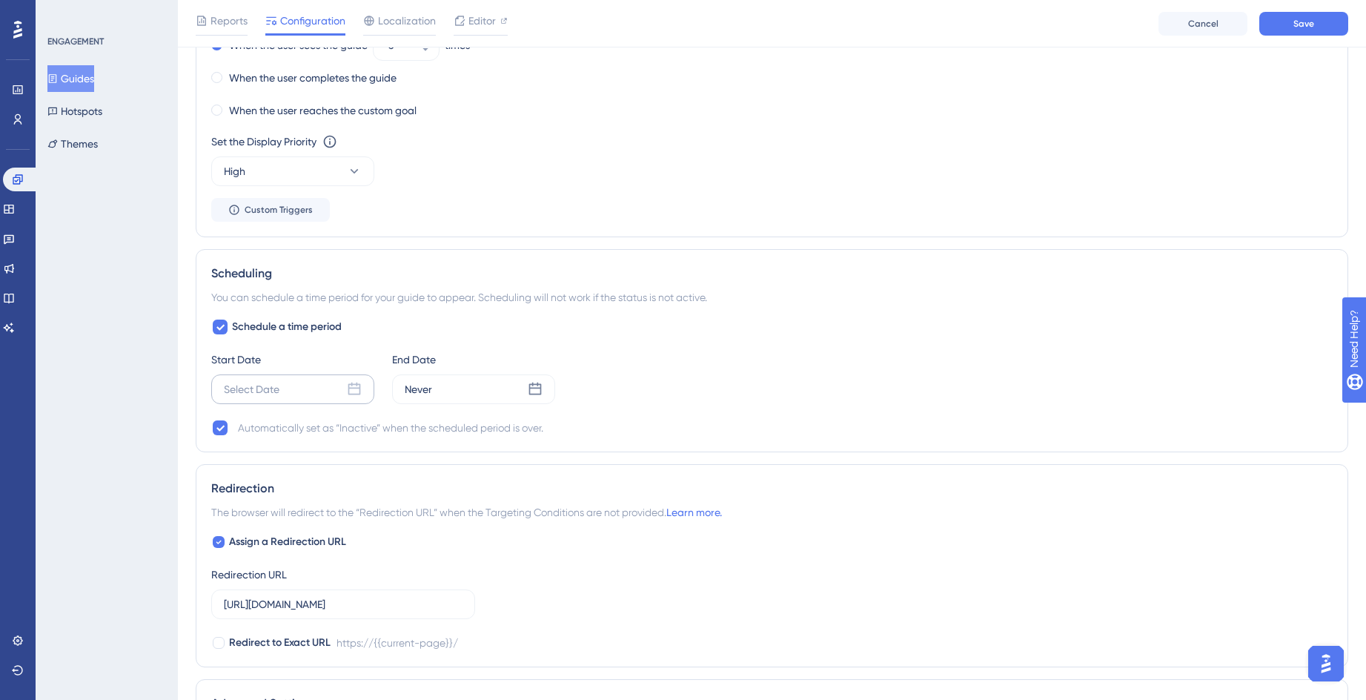
click at [352, 386] on icon at bounding box center [354, 389] width 13 height 13
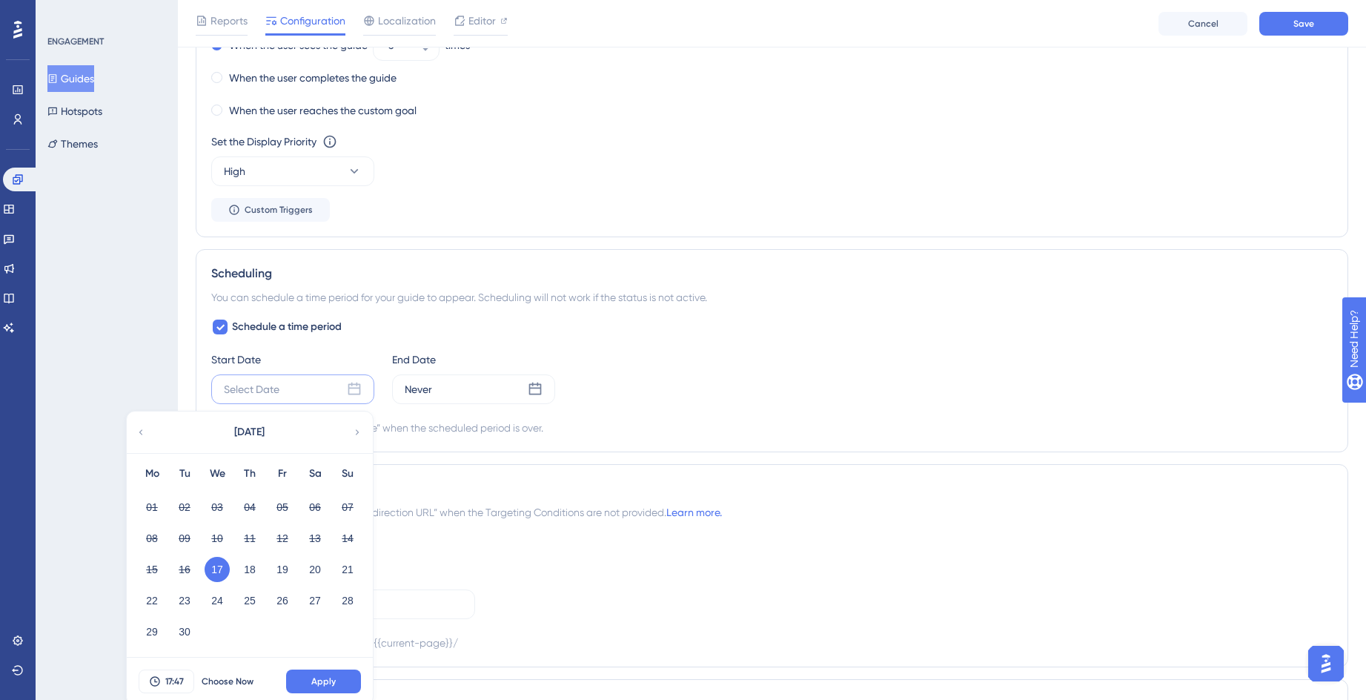
click at [212, 570] on button "17" at bounding box center [217, 569] width 25 height 25
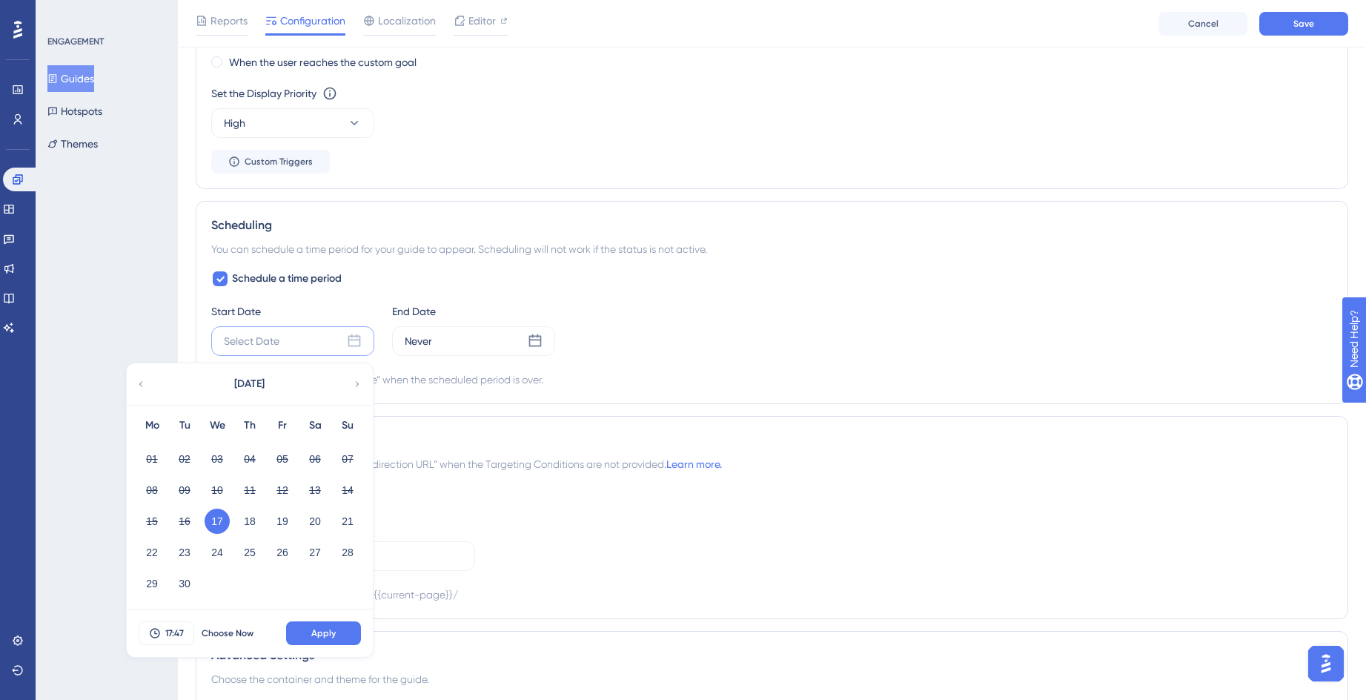
scroll to position [964, 0]
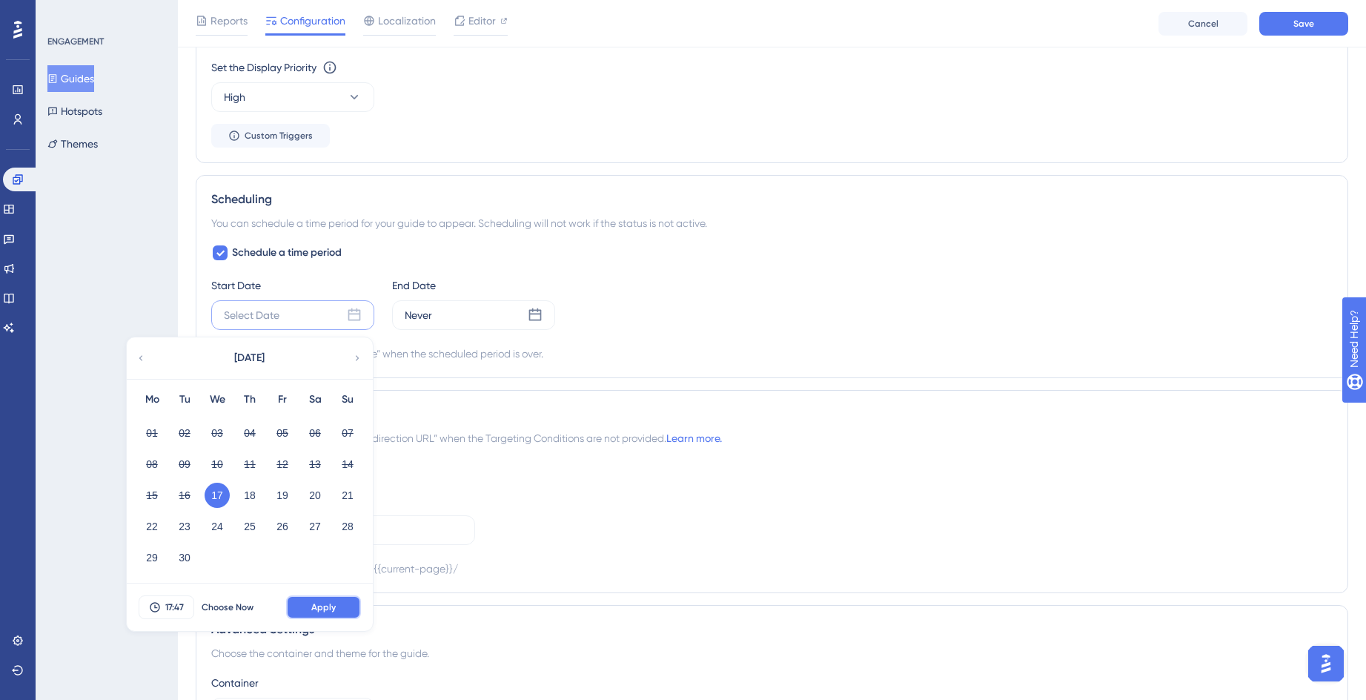
click at [343, 610] on button "Apply" at bounding box center [323, 607] width 75 height 24
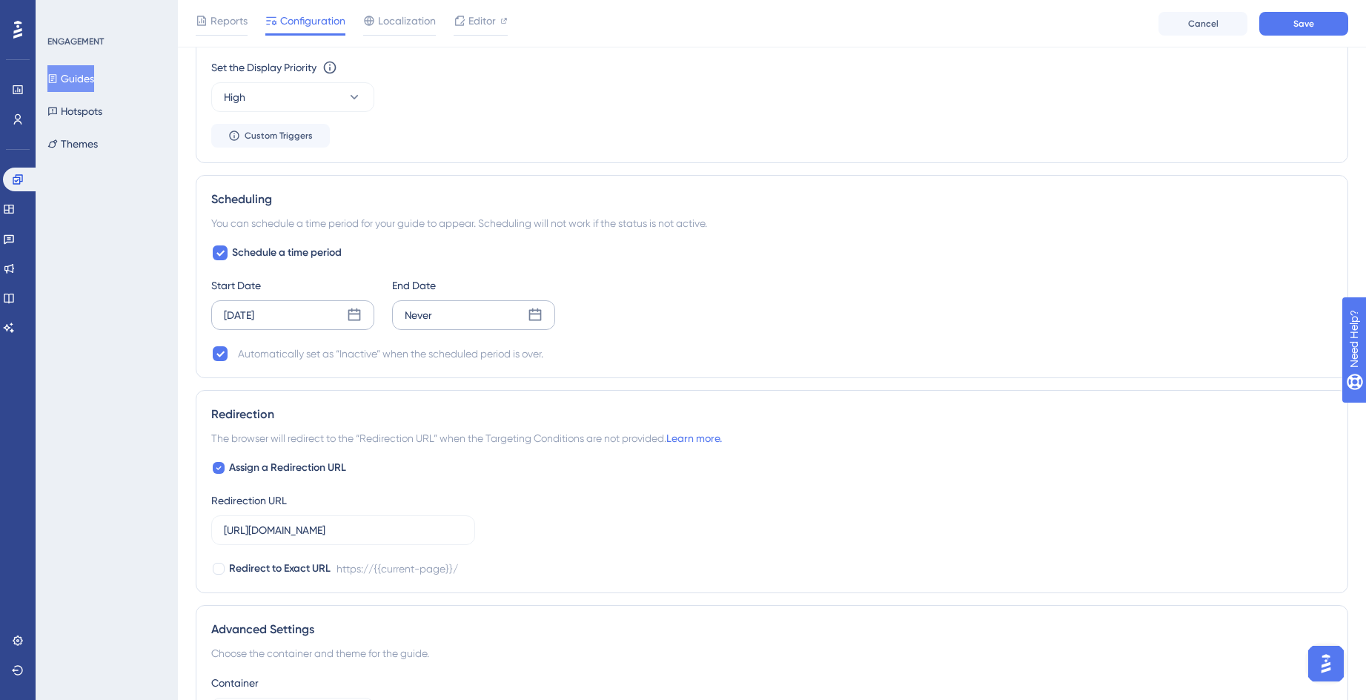
click at [529, 317] on icon at bounding box center [535, 314] width 13 height 13
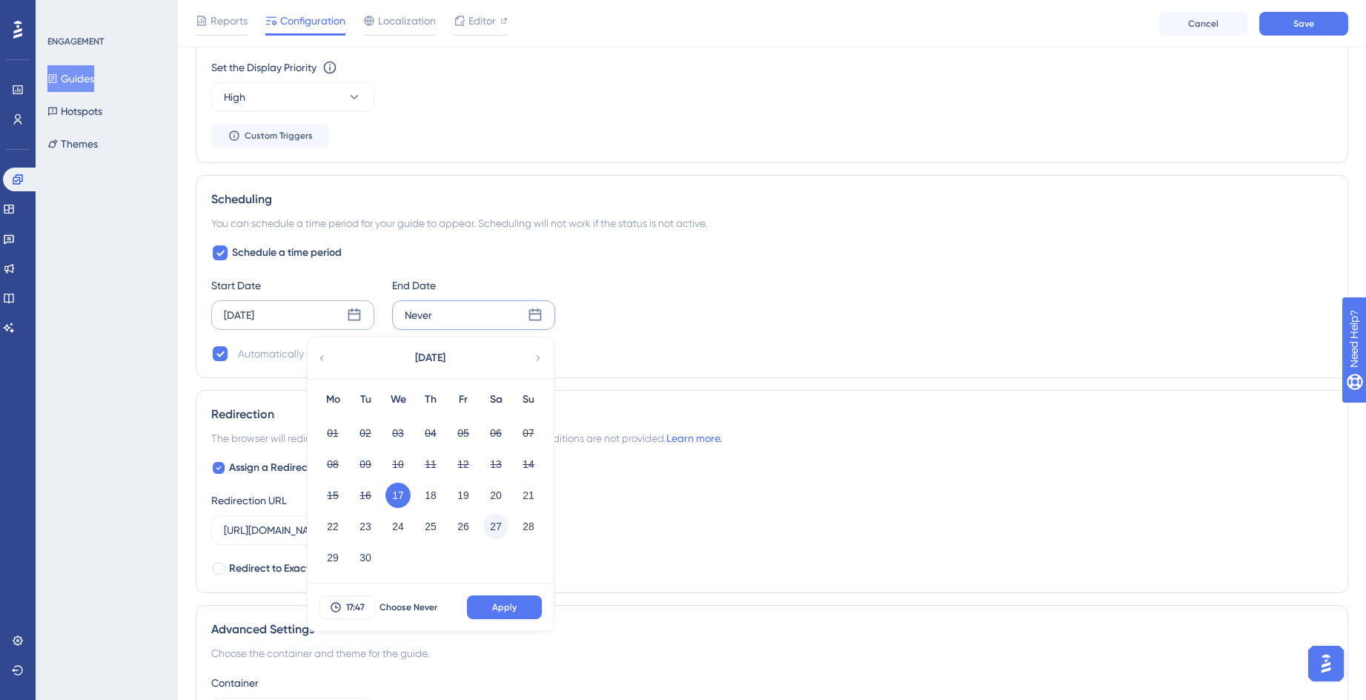
click at [493, 521] on button "27" at bounding box center [495, 526] width 25 height 25
click at [503, 617] on button "Apply" at bounding box center [504, 607] width 75 height 24
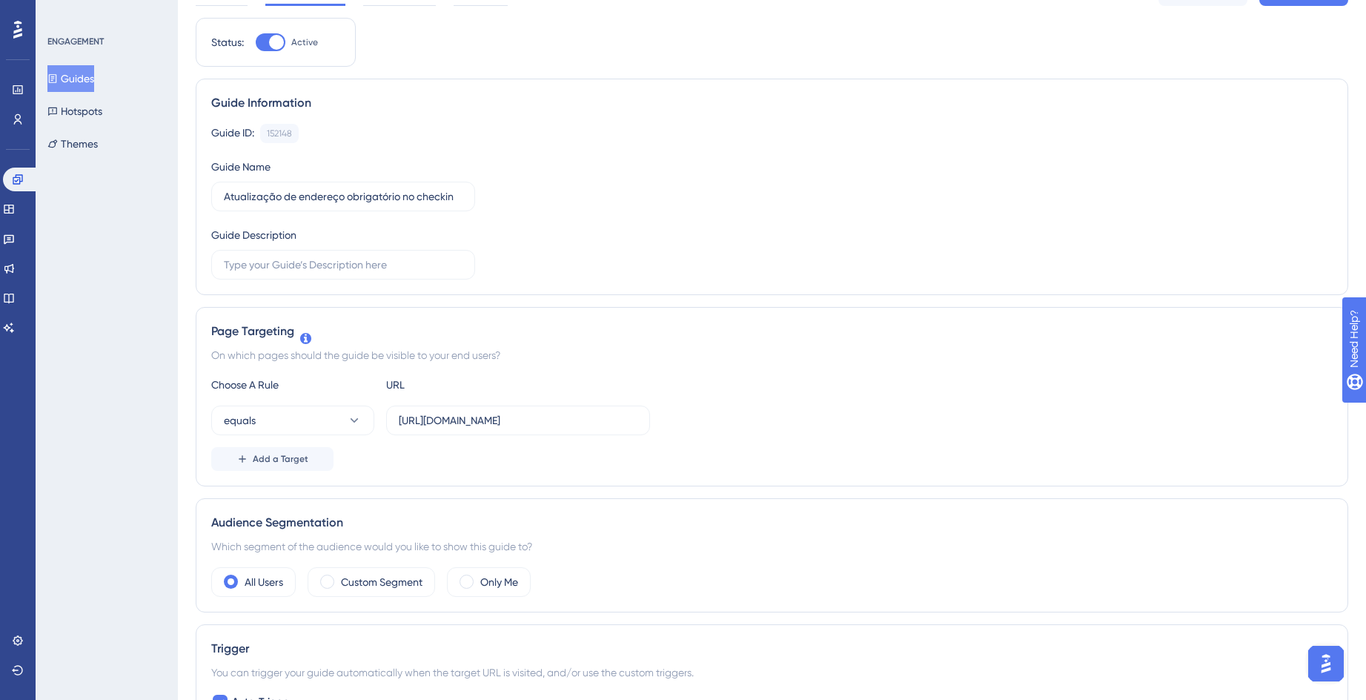
scroll to position [0, 0]
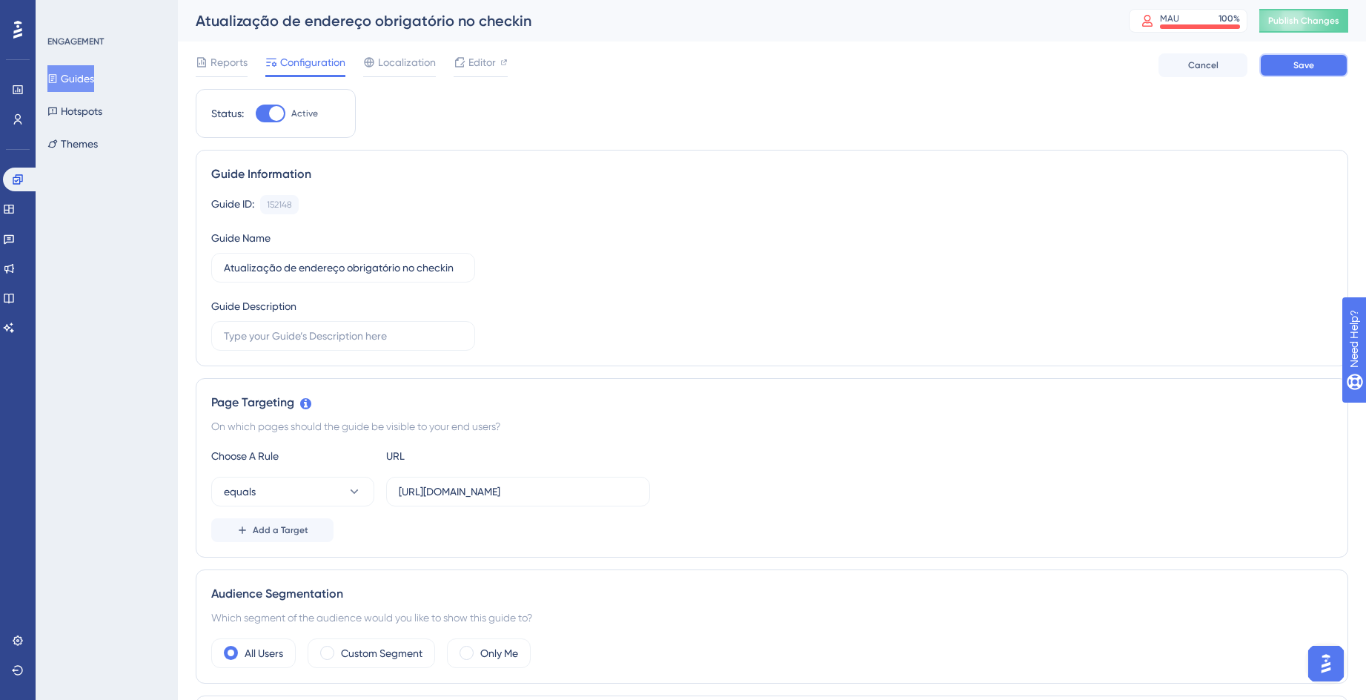
click at [1321, 66] on button "Save" at bounding box center [1304, 65] width 89 height 24
click at [462, 30] on icon at bounding box center [459, 28] width 8 height 8
click at [408, 62] on span "Localization" at bounding box center [407, 62] width 58 height 18
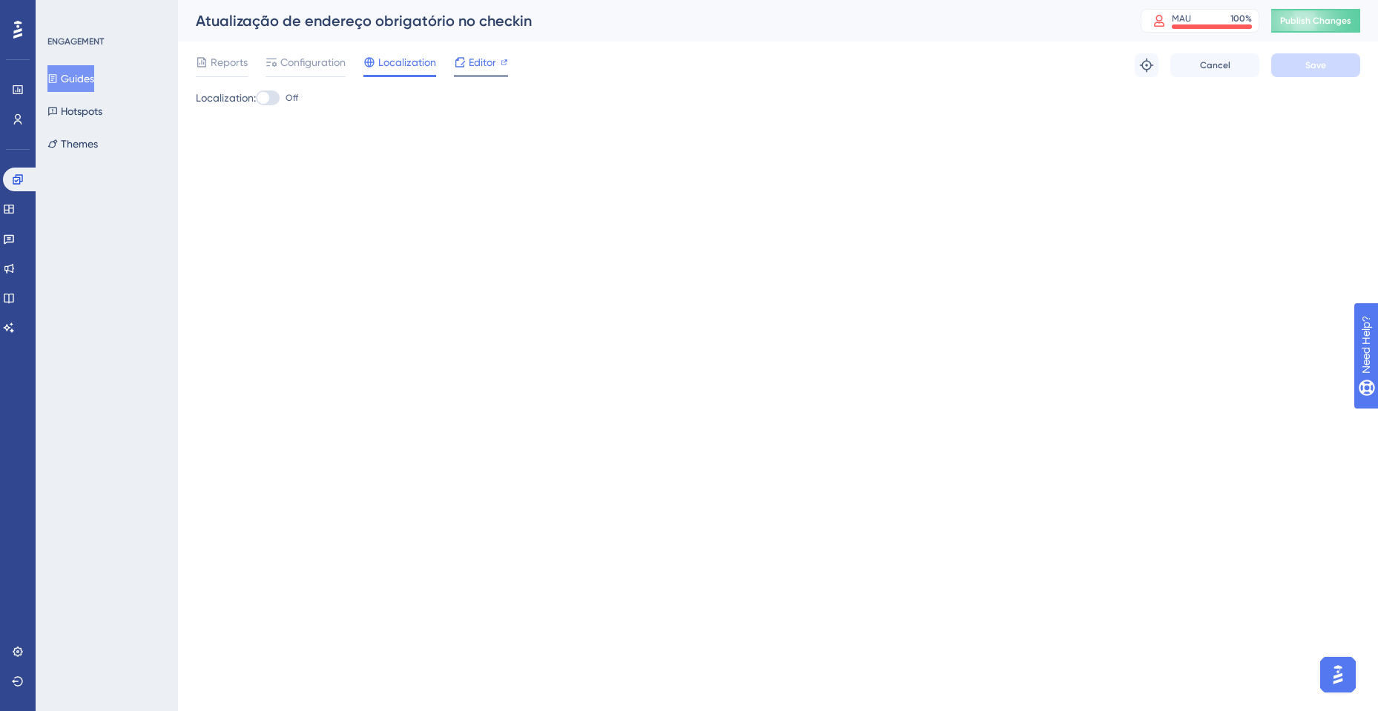
click at [463, 65] on icon at bounding box center [460, 62] width 12 height 12
click at [470, 65] on span "Editor" at bounding box center [482, 62] width 27 height 18
click at [1290, 18] on span "Publish Changes" at bounding box center [1315, 21] width 71 height 12
click at [1144, 134] on div "Performance Users Engagement Widgets Feedback Product Updates Knowledge Base AI…" at bounding box center [778, 77] width 1200 height 154
click at [87, 79] on button "Guides" at bounding box center [70, 78] width 47 height 27
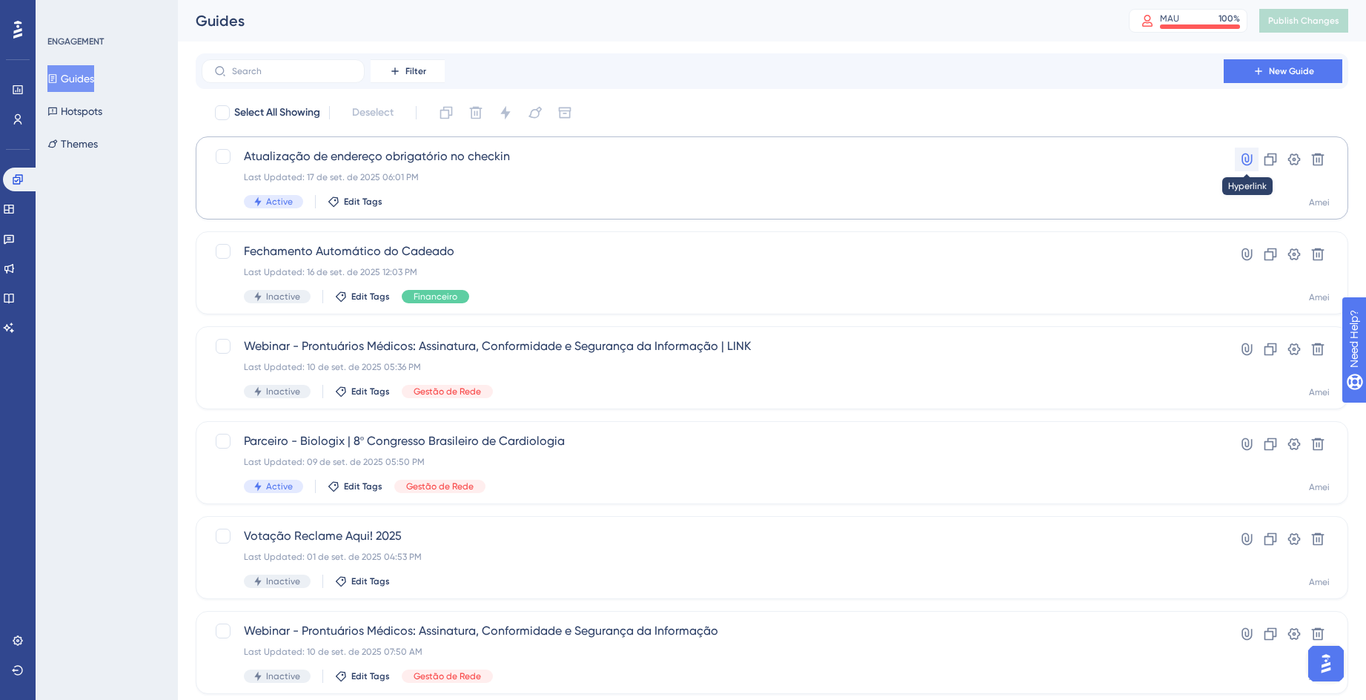
click at [1251, 165] on icon at bounding box center [1247, 159] width 15 height 15
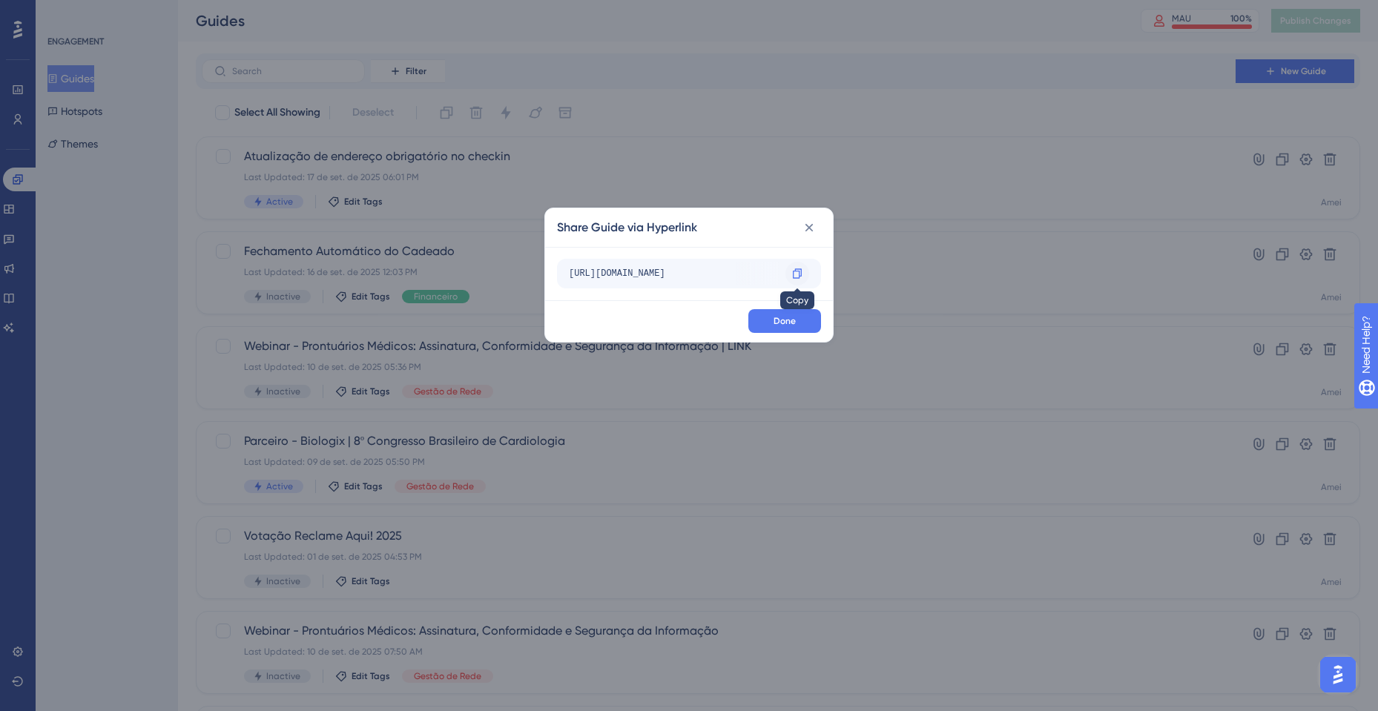
click at [793, 274] on icon at bounding box center [797, 274] width 12 height 12
click at [1062, 267] on div "Share Guide via Hyperlink [URL][DOMAIN_NAME] Copy Done" at bounding box center [689, 355] width 1378 height 711
